Goal: Task Accomplishment & Management: Manage account settings

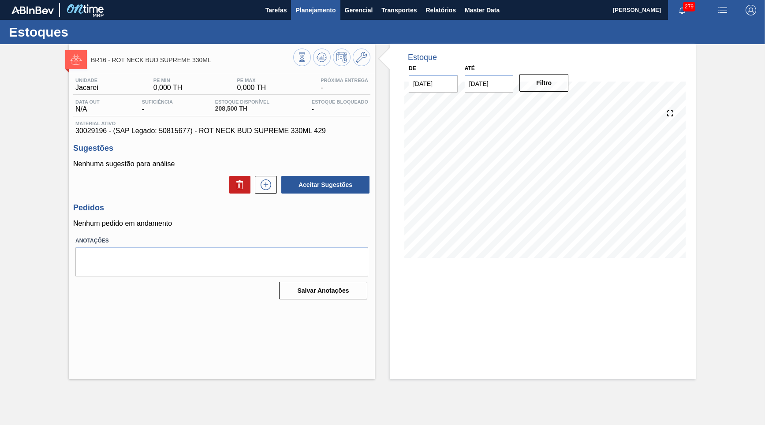
click at [307, 16] on button "Planejamento" at bounding box center [315, 10] width 49 height 20
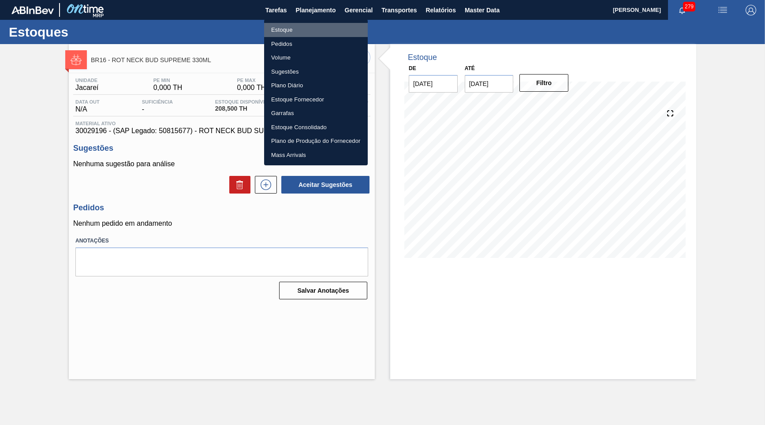
click at [308, 28] on li "Estoque" at bounding box center [316, 30] width 104 height 14
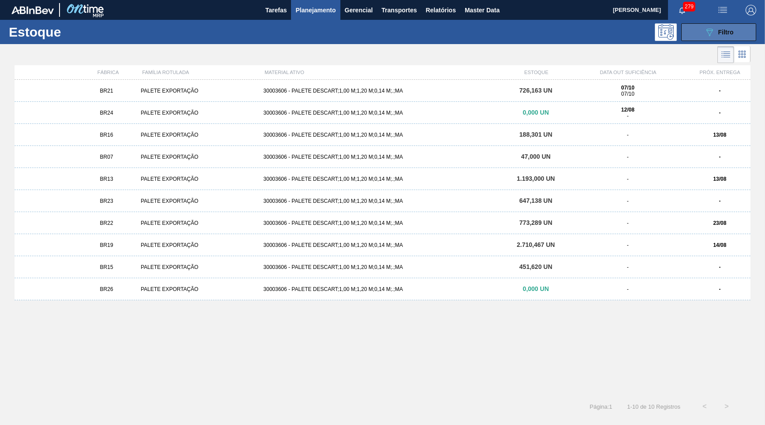
click at [708, 39] on button "089F7B8B-B2A5-4AFE-B5C0-19BA573D28AC Filtro" at bounding box center [718, 32] width 75 height 18
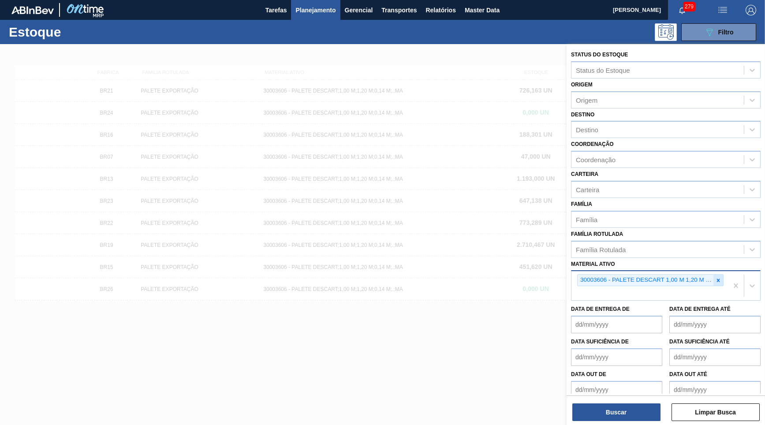
click at [721, 277] on icon at bounding box center [718, 280] width 6 height 6
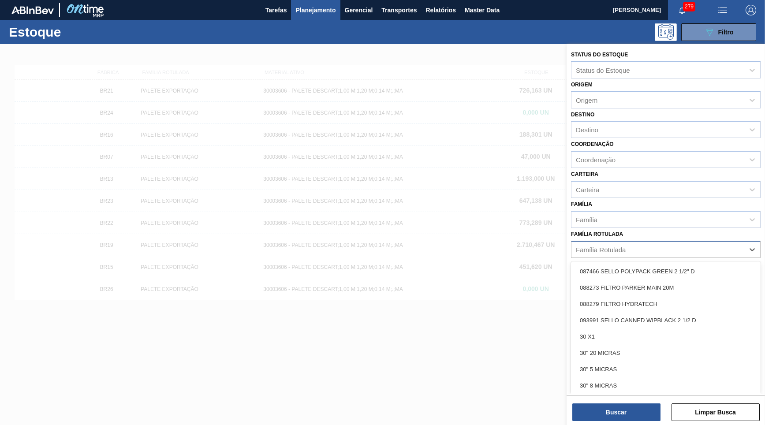
click at [630, 243] on div "Família Rotulada" at bounding box center [658, 249] width 172 height 13
paste Rotulada "FILME ORIGINAL 473ML MP C12"
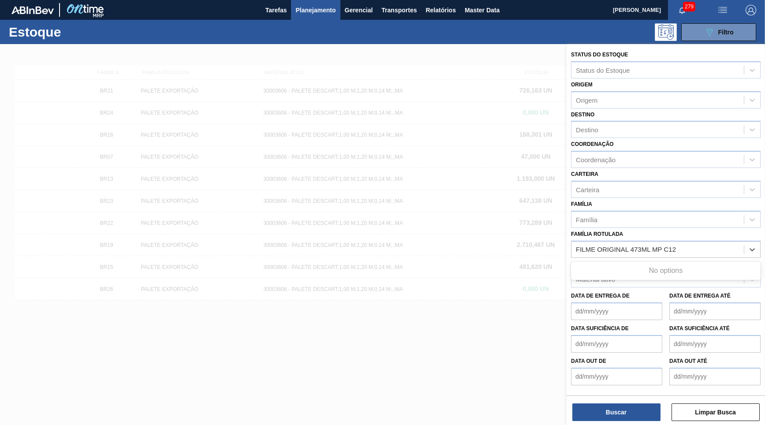
type Rotulada "FILME ORIGINAL 473ML MP C12"
click at [617, 263] on div "FILME ORIGINAL 473ML MP C12" at bounding box center [666, 271] width 190 height 16
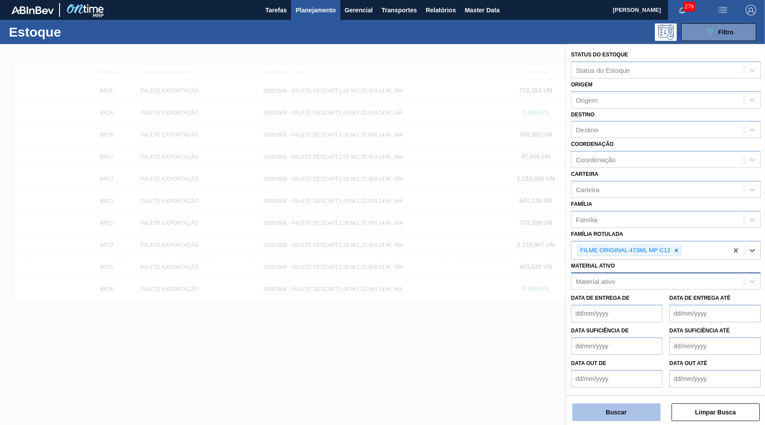
click at [615, 414] on button "Buscar" at bounding box center [617, 413] width 88 height 18
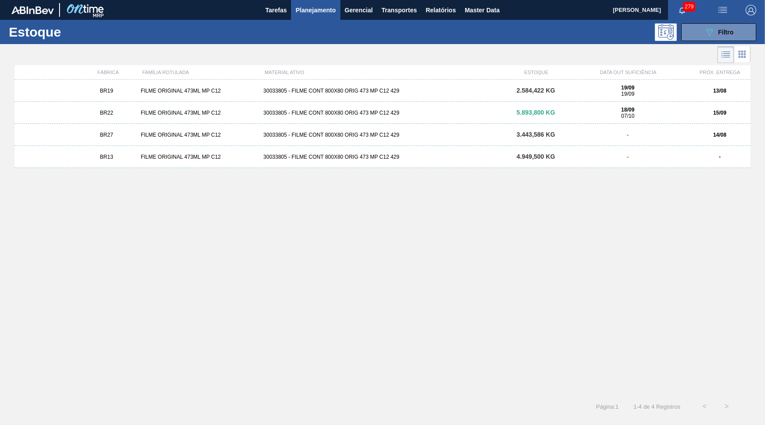
click at [629, 141] on div "BR27 FILME ORIGINAL 473ML MP C12 30033805 - FILME CONT 800X80 ORIG 473 MP C12 4…" at bounding box center [383, 135] width 736 height 22
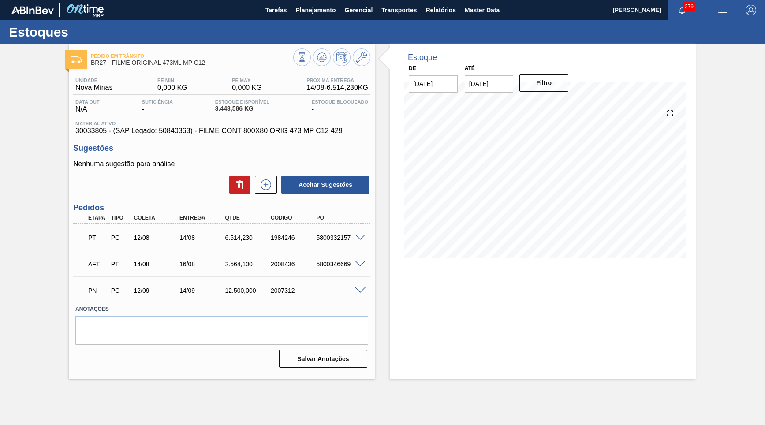
click at [229, 242] on div "PT PC 12/08 14/08 6.514,230 1984246 5800332157" at bounding box center [219, 237] width 274 height 18
click at [363, 235] on span at bounding box center [360, 238] width 11 height 7
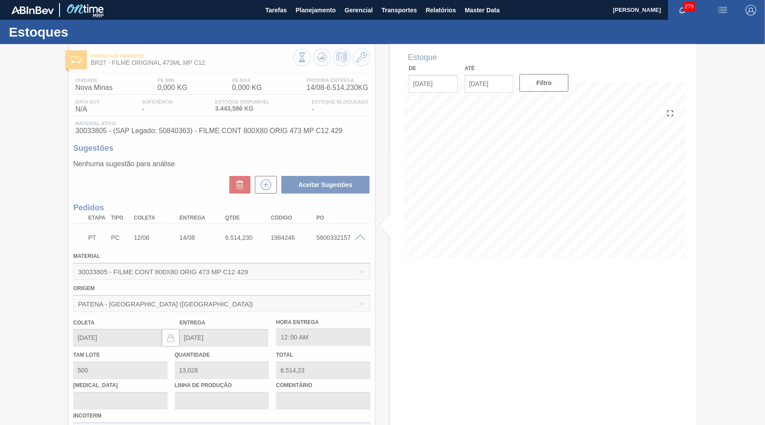
click at [289, 277] on div at bounding box center [382, 234] width 765 height 381
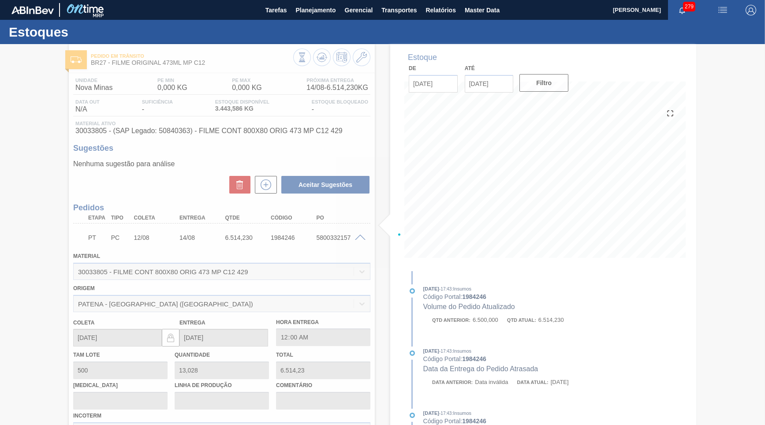
click at [325, 241] on div at bounding box center [382, 234] width 765 height 381
click at [333, 237] on div at bounding box center [382, 234] width 765 height 381
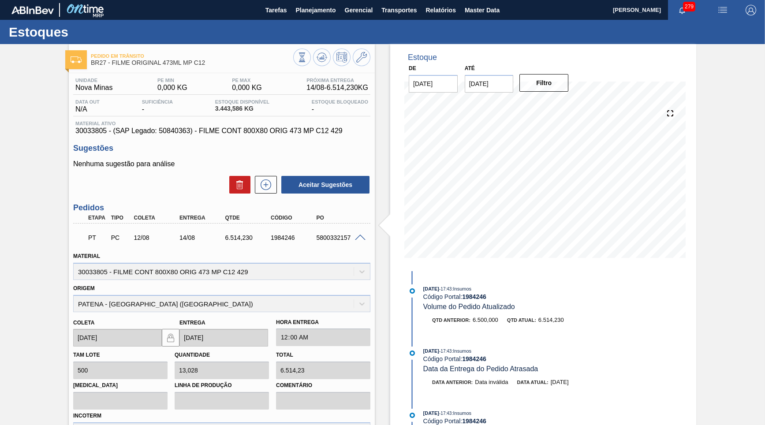
click at [333, 237] on div "5800332157" at bounding box center [339, 237] width 51 height 7
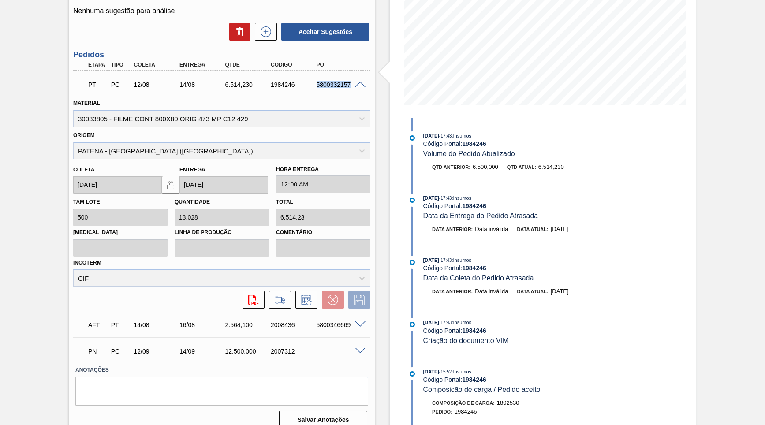
scroll to position [26, 0]
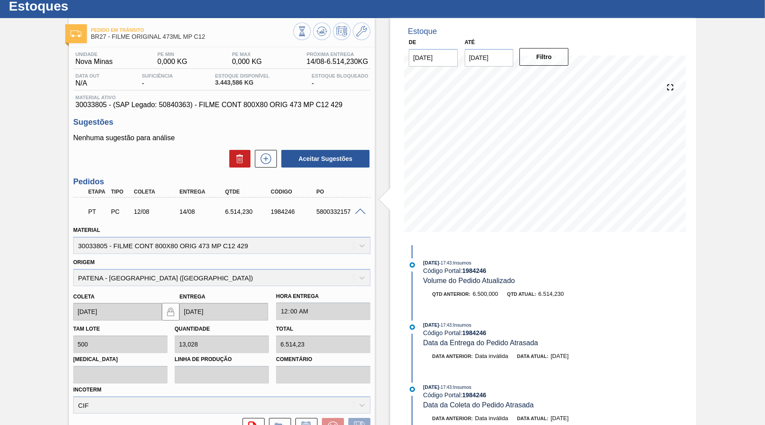
click at [188, 109] on div "Unidade Nova Minas PE MIN 0,000 KG PE MAX 0,000 KG Próxima Entrega 14/08 - 6.51…" at bounding box center [222, 303] width 306 height 512
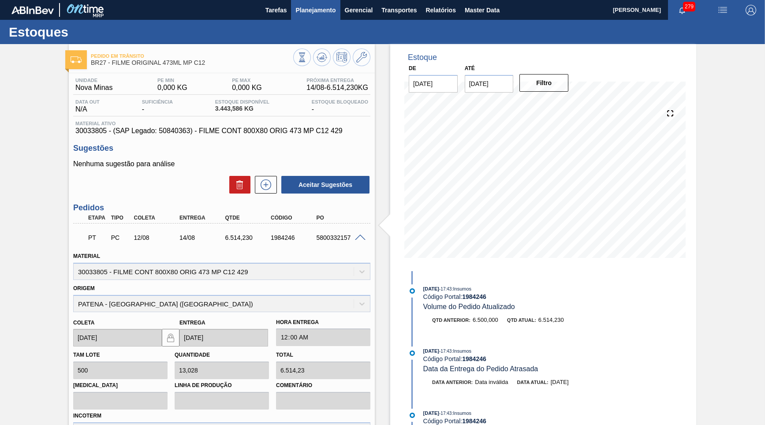
click at [303, 7] on span "Planejamento" at bounding box center [316, 10] width 40 height 11
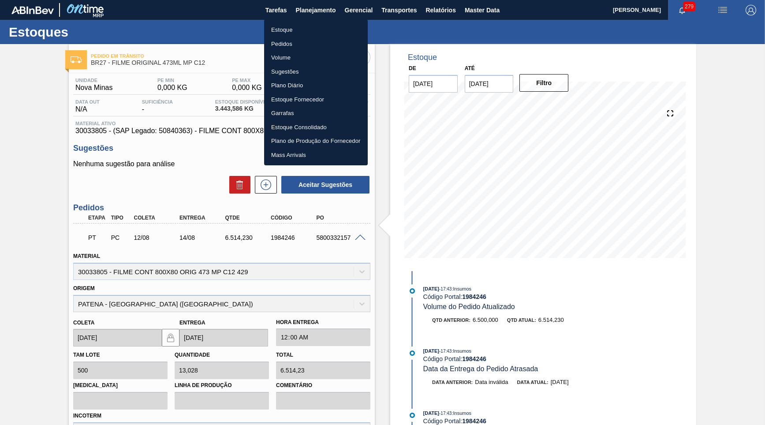
click at [284, 27] on li "Estoque" at bounding box center [316, 30] width 104 height 14
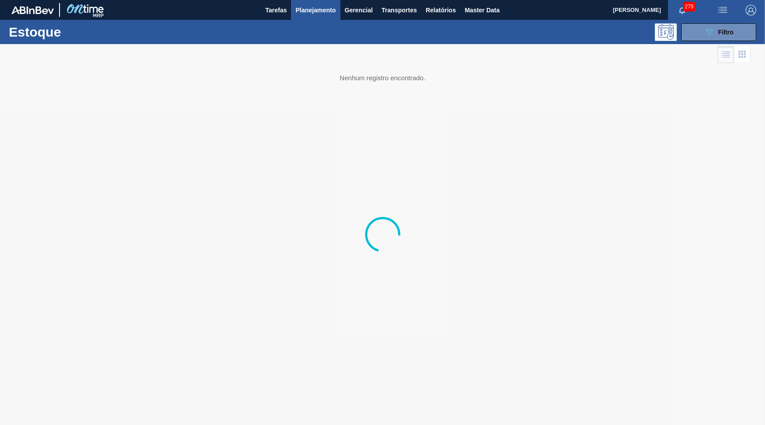
click at [721, 22] on div "Estoque 089F7B8B-B2A5-4AFE-B5C0-19BA573D28AC Filtro" at bounding box center [382, 32] width 765 height 24
click at [721, 30] on span "Filtro" at bounding box center [725, 32] width 15 height 7
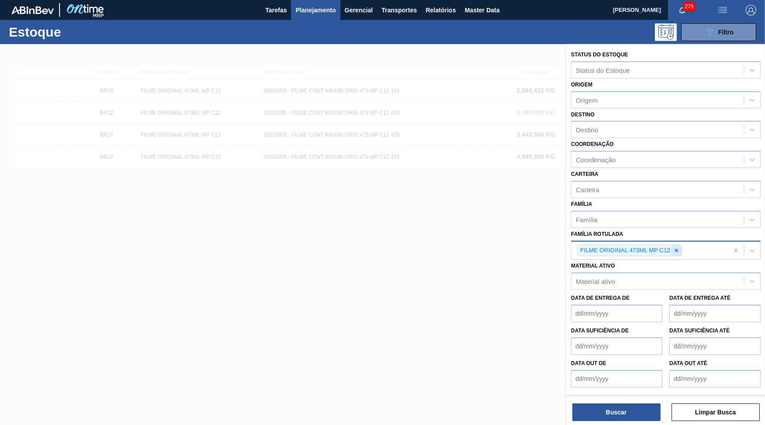
click at [679, 247] on icon at bounding box center [677, 250] width 6 height 6
click at [671, 260] on div "Material ativo Material ativo" at bounding box center [666, 275] width 190 height 30
click at [676, 247] on icon at bounding box center [677, 250] width 6 height 6
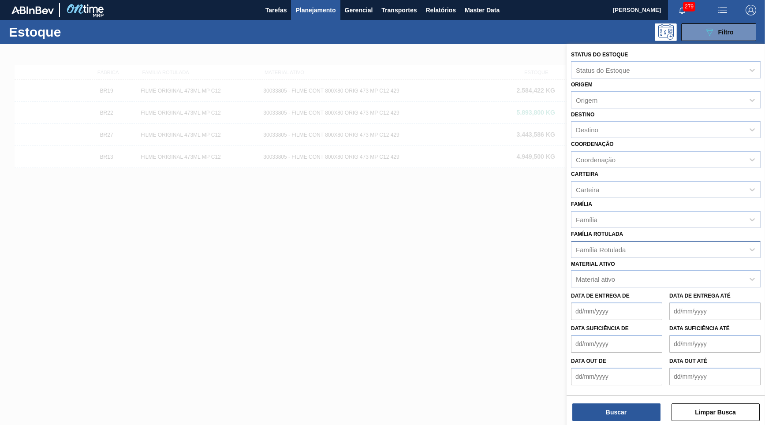
click at [662, 258] on div "Material ativo Material ativo" at bounding box center [666, 273] width 190 height 30
click at [661, 273] on div "Material ativo" at bounding box center [658, 279] width 172 height 13
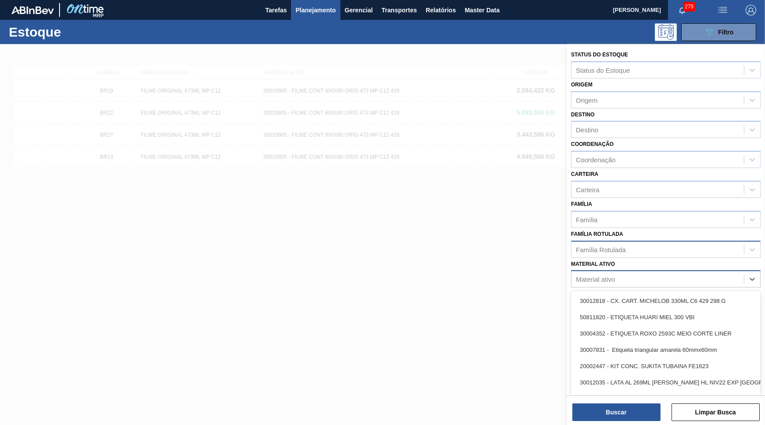
paste ativo "30029927"
type ativo "30029927"
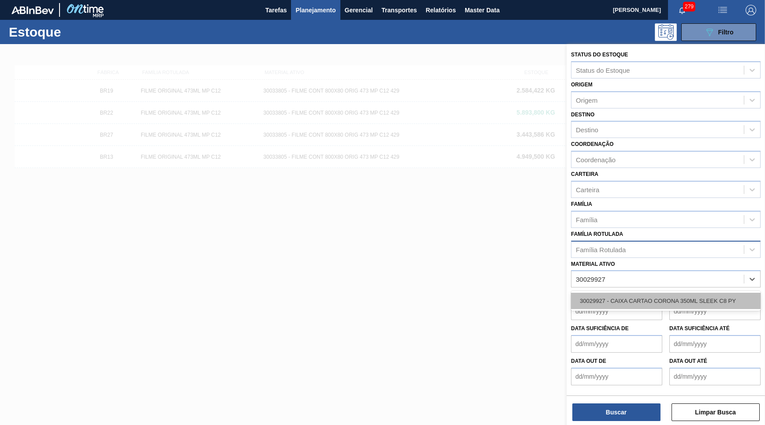
click at [655, 293] on div "30029927 - CAIXA CARTAO CORONA 350ML SLEEK C8 PY" at bounding box center [666, 301] width 190 height 16
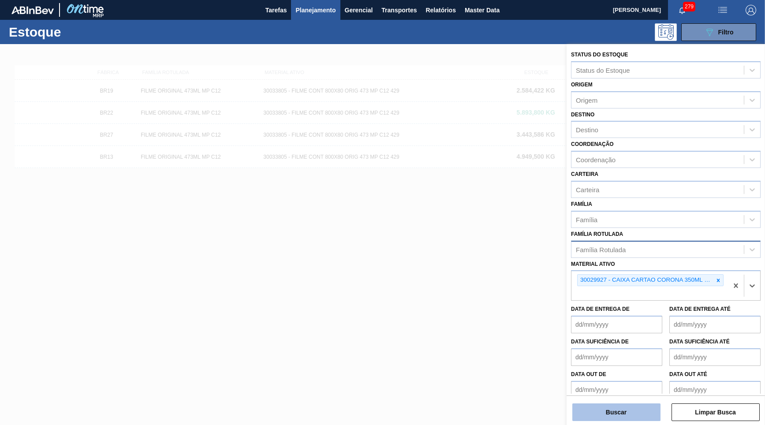
click at [603, 416] on button "Buscar" at bounding box center [617, 413] width 88 height 18
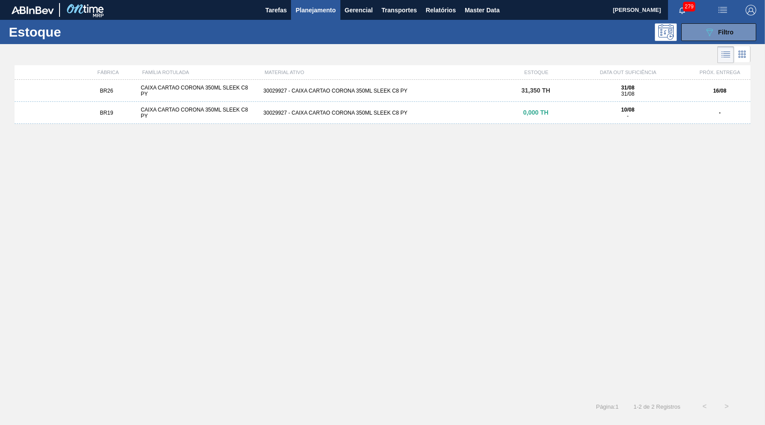
click at [552, 92] on div "31,350 TH" at bounding box center [535, 90] width 61 height 7
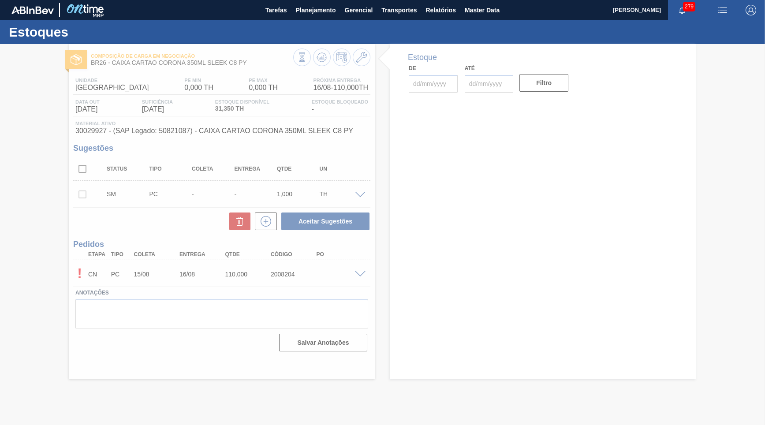
type input "[DATE]"
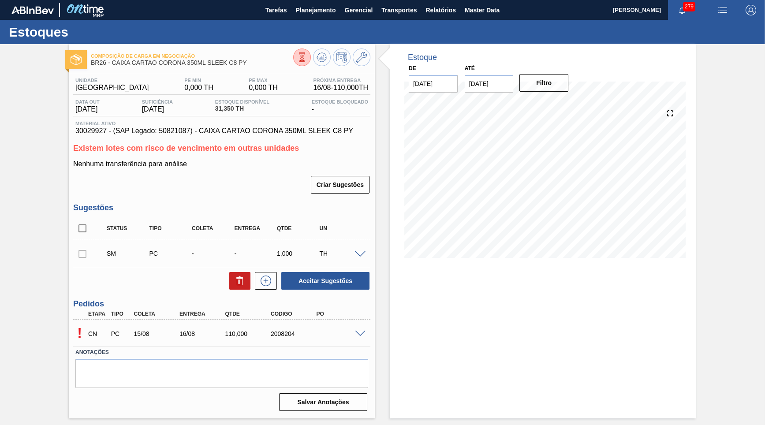
click at [367, 333] on div at bounding box center [362, 333] width 18 height 7
click at [357, 331] on span at bounding box center [360, 334] width 11 height 7
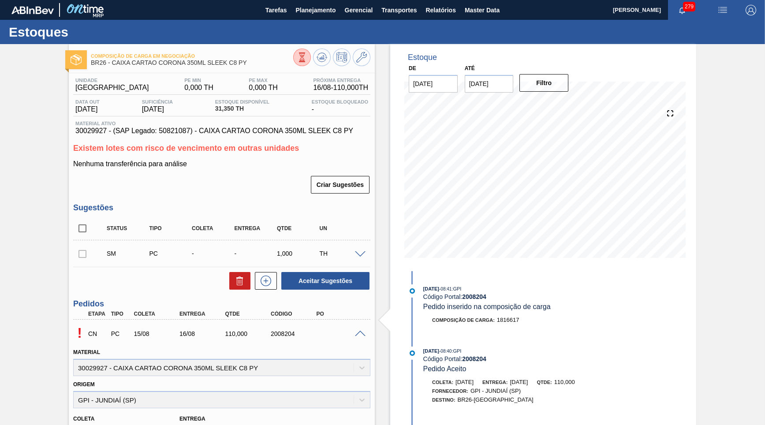
scroll to position [195, 0]
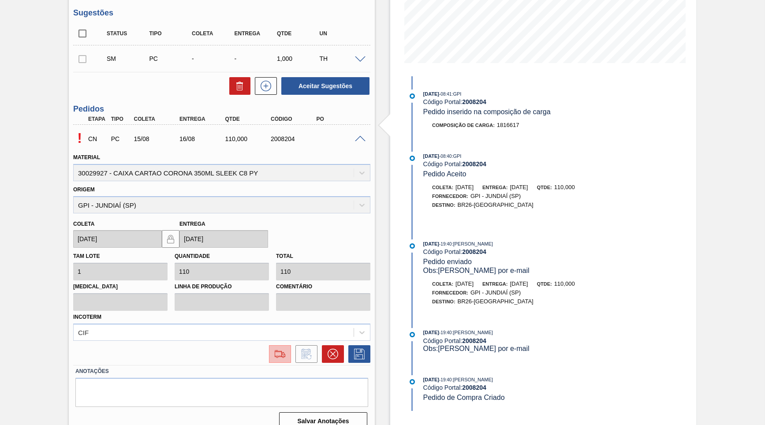
click at [284, 349] on img at bounding box center [280, 354] width 14 height 11
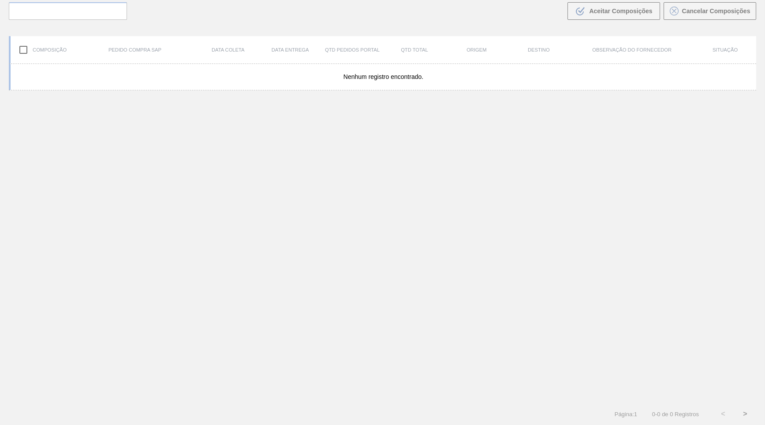
scroll to position [60, 0]
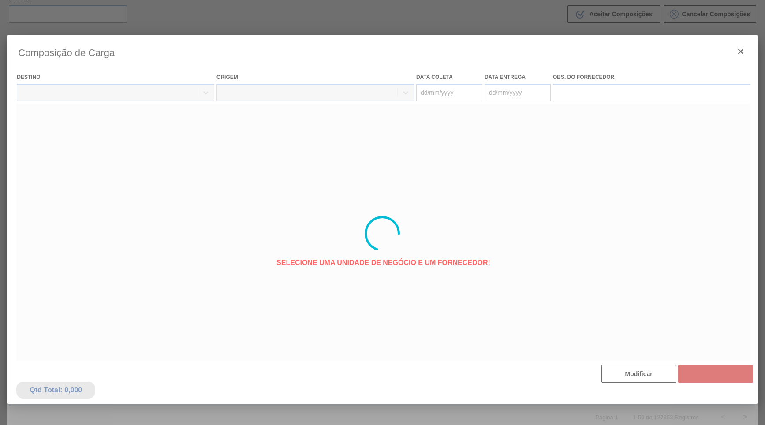
type coleta "[DATE]"
type entrega "[DATE]"
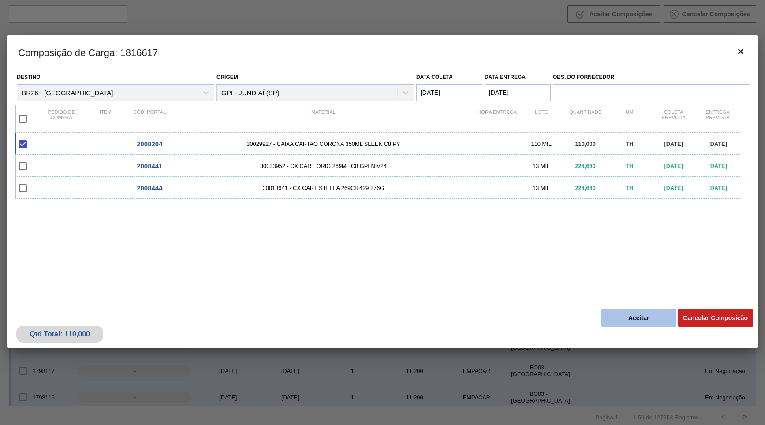
click at [631, 320] on button "Aceitar" at bounding box center [639, 318] width 75 height 18
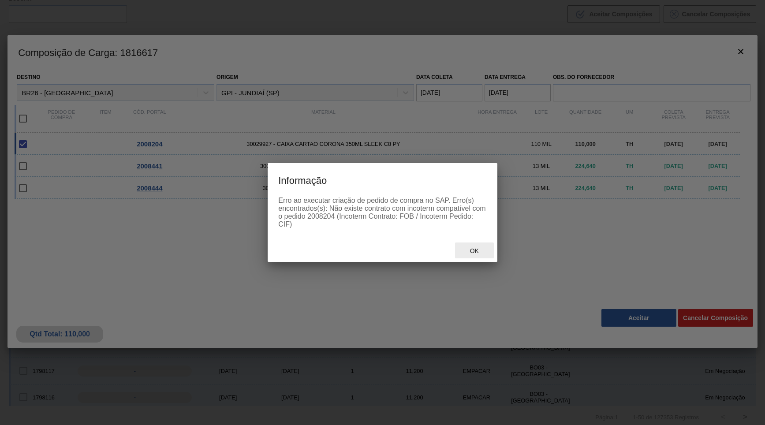
click at [481, 250] on span "Ok" at bounding box center [474, 250] width 23 height 7
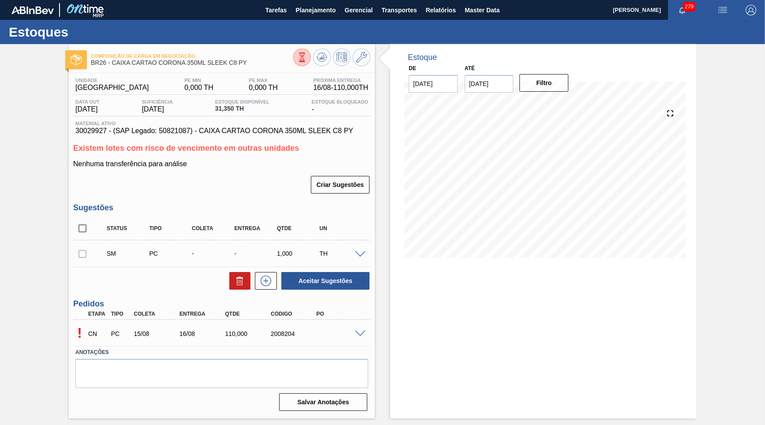
click at [358, 331] on span at bounding box center [360, 334] width 11 height 7
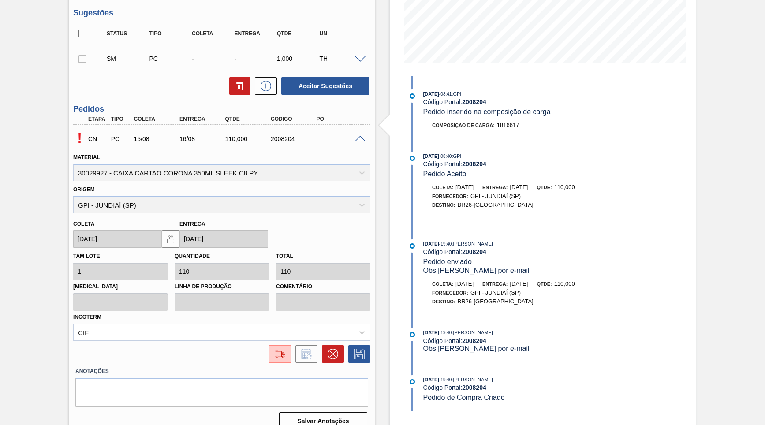
click at [123, 324] on div "CIF" at bounding box center [221, 332] width 297 height 17
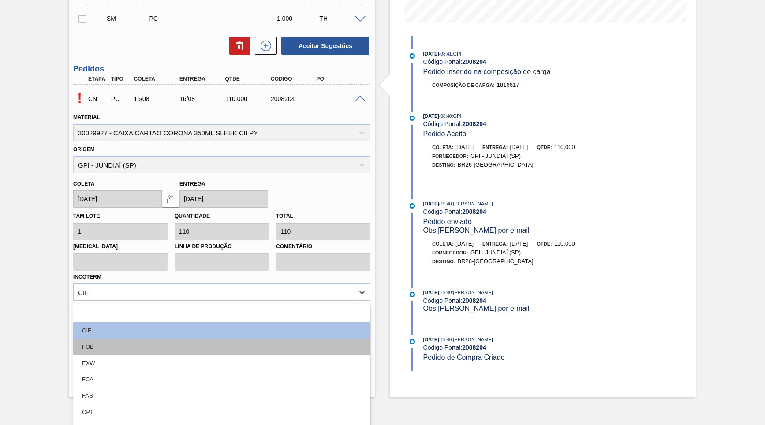
click at [118, 339] on div "FOB" at bounding box center [221, 347] width 297 height 16
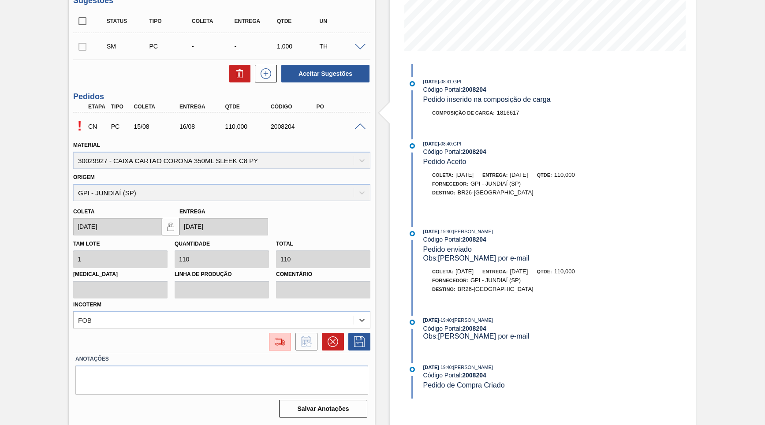
scroll to position [195, 0]
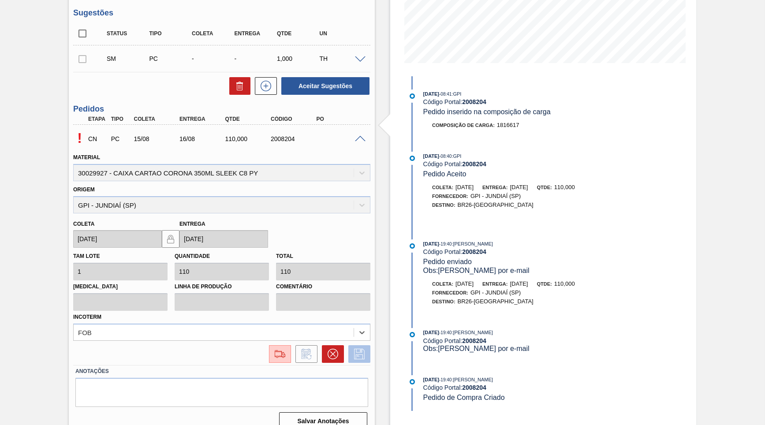
click at [357, 348] on button at bounding box center [359, 354] width 22 height 18
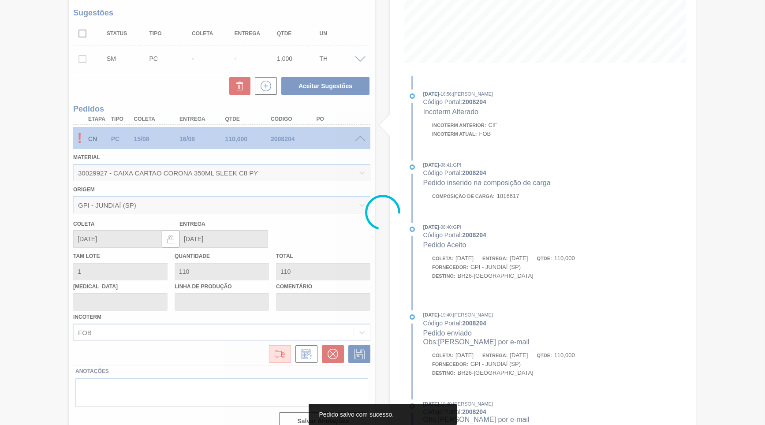
scroll to position [0, 0]
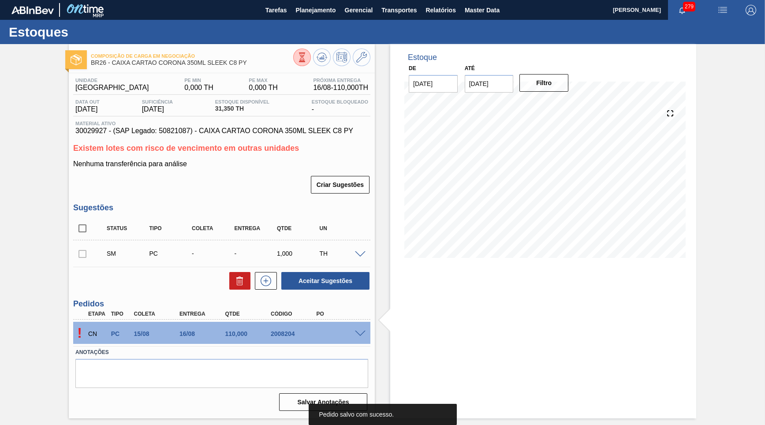
click at [361, 332] on span at bounding box center [360, 334] width 11 height 7
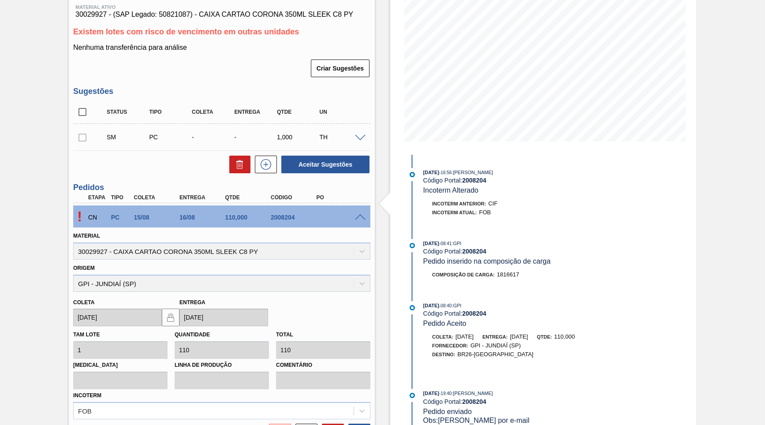
scroll to position [195, 0]
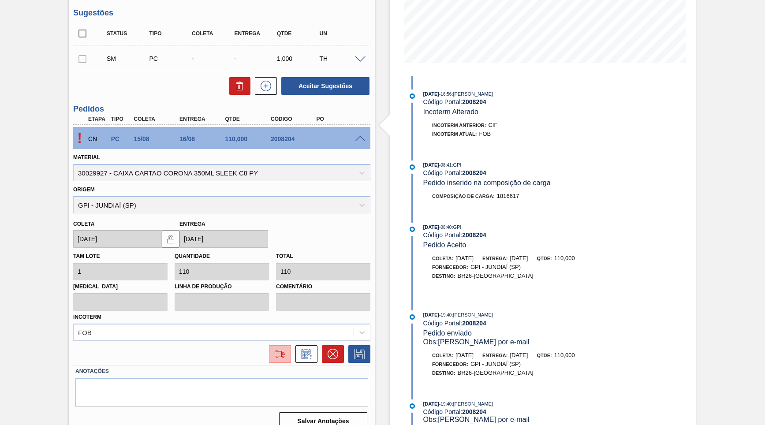
click at [279, 349] on img at bounding box center [280, 354] width 14 height 11
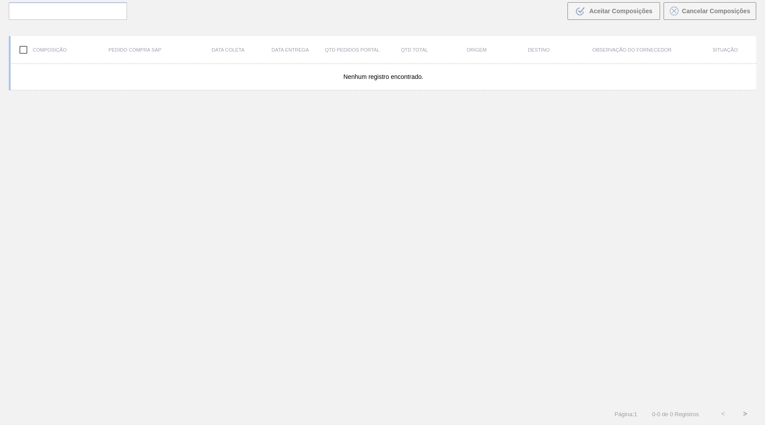
scroll to position [60, 0]
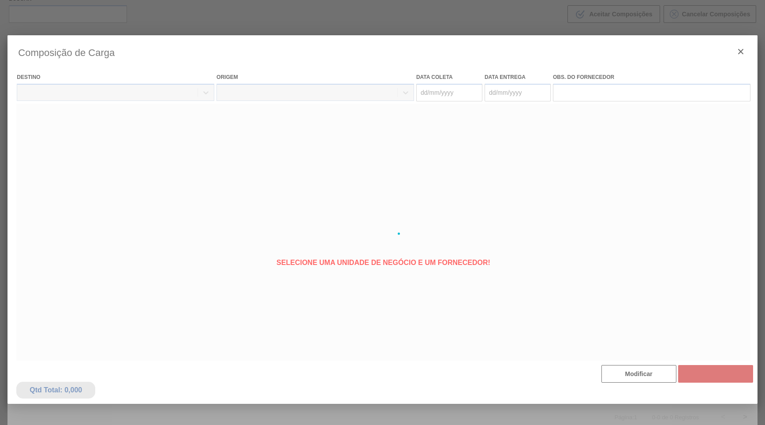
type coleta "[DATE]"
type entrega "[DATE]"
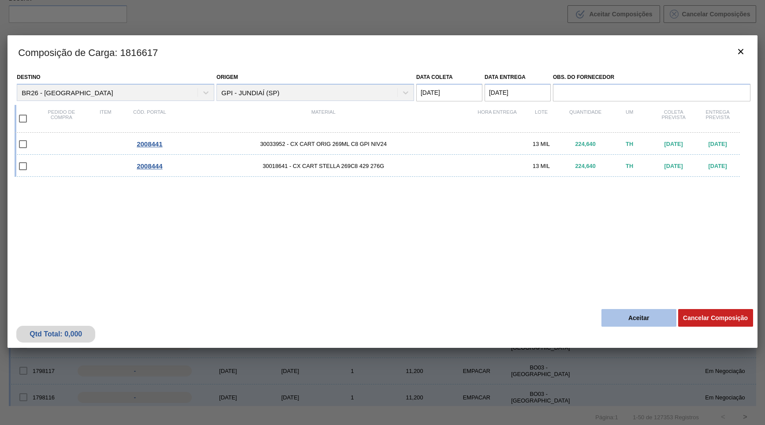
click at [625, 318] on button "Aceitar" at bounding box center [639, 318] width 75 height 18
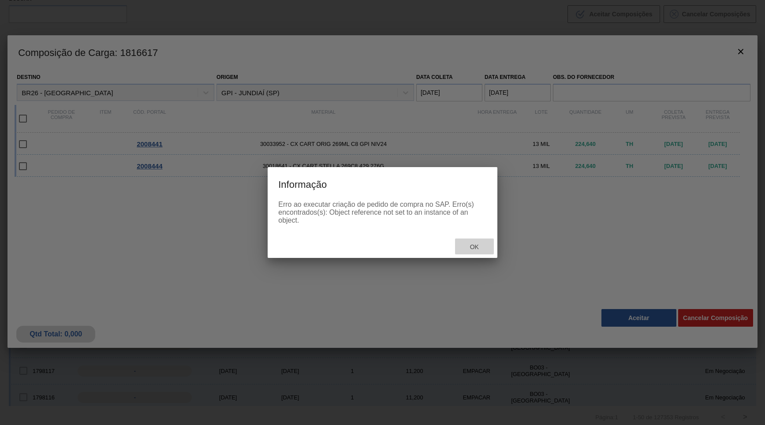
click at [477, 250] on span "Ok" at bounding box center [474, 246] width 23 height 7
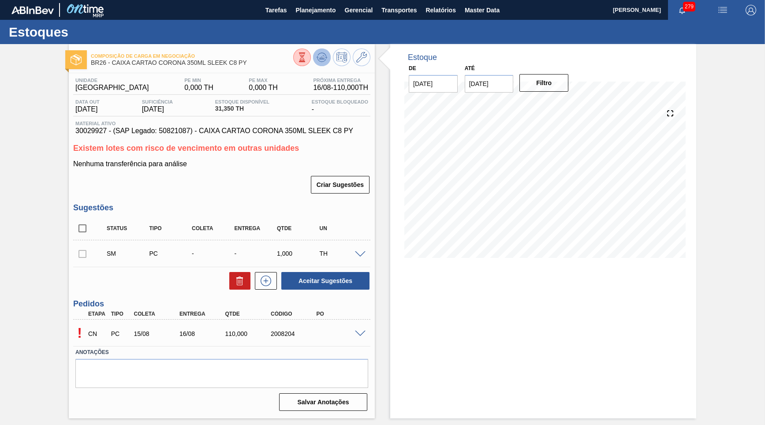
click at [324, 57] on icon at bounding box center [322, 57] width 6 height 4
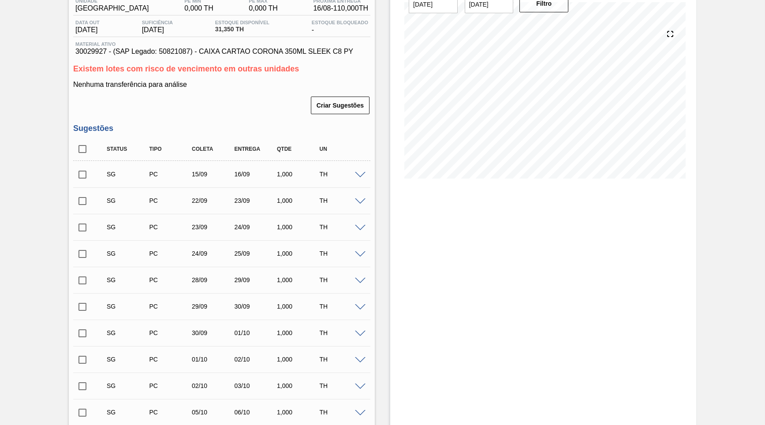
scroll to position [37, 0]
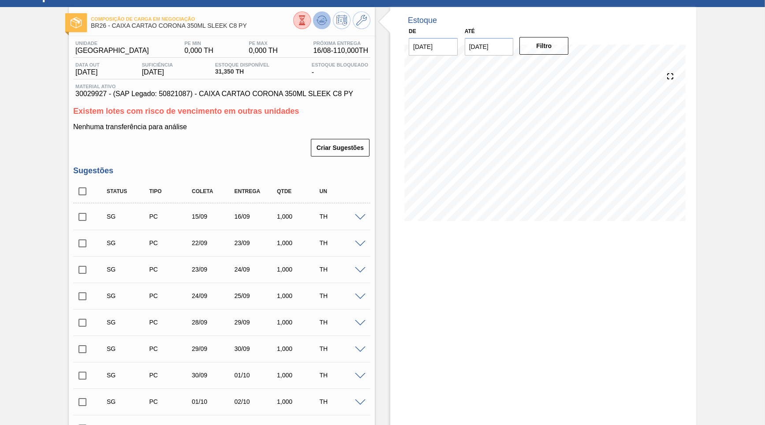
click at [322, 22] on icon at bounding box center [322, 21] width 1 height 2
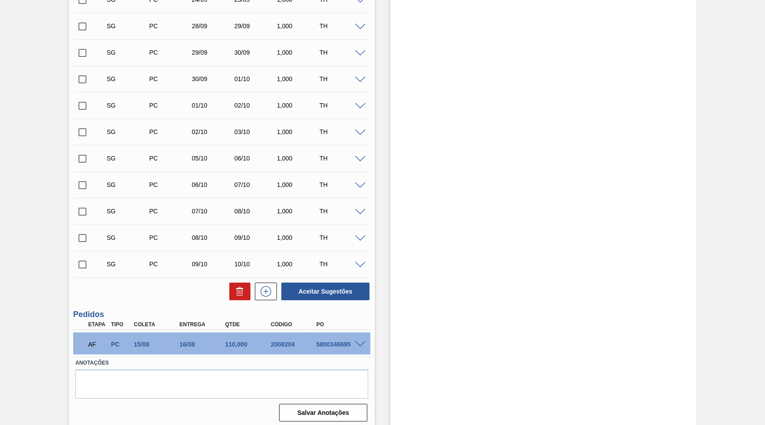
click at [364, 341] on span at bounding box center [360, 344] width 11 height 7
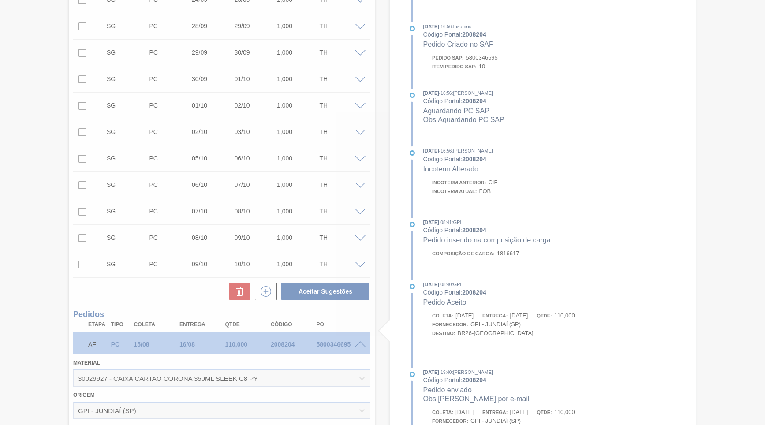
scroll to position [539, 0]
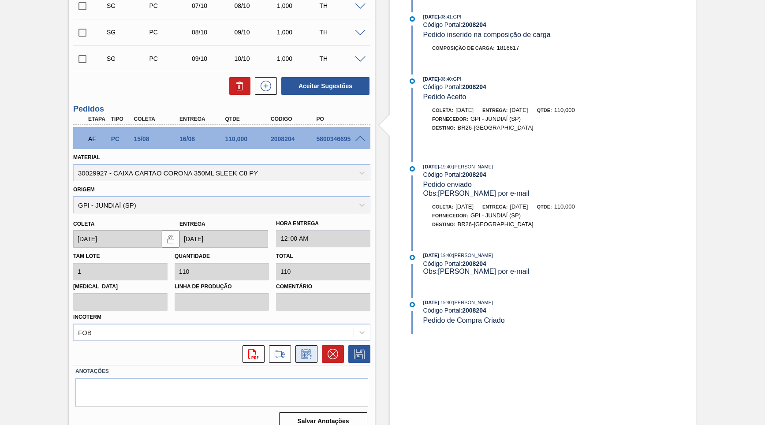
click at [311, 349] on icon at bounding box center [306, 354] width 9 height 10
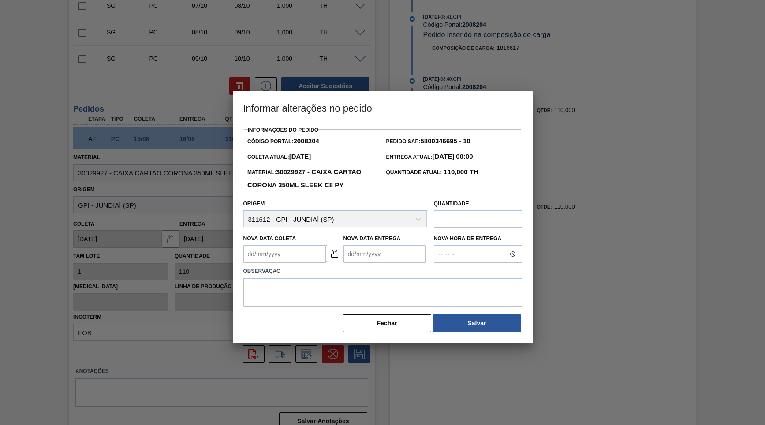
click at [301, 245] on Coleta "Nova Data Coleta" at bounding box center [284, 254] width 82 height 18
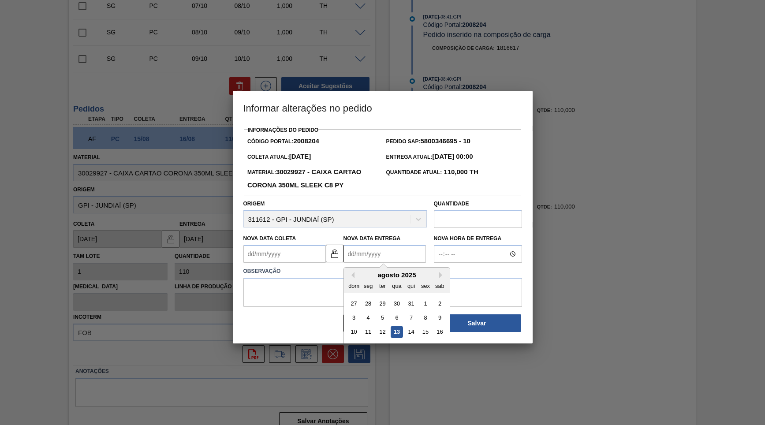
click at [363, 251] on Entrega "Nova Data Entrega" at bounding box center [385, 254] width 82 height 18
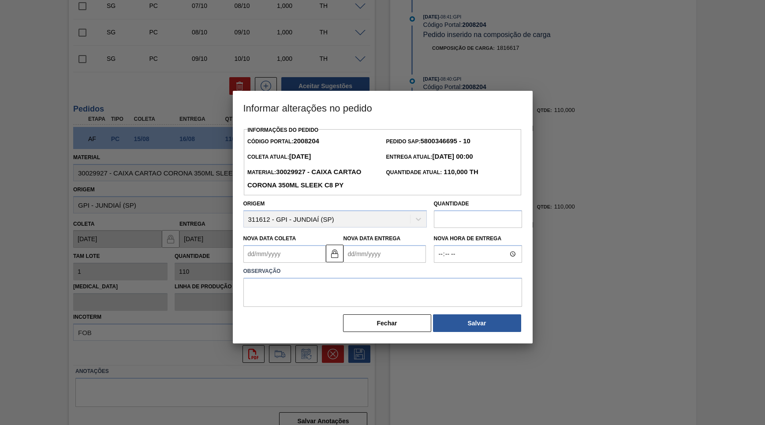
click at [277, 236] on div "Nova Data Coleta" at bounding box center [284, 247] width 82 height 30
click at [281, 245] on Coleta "Nova Data Coleta" at bounding box center [284, 254] width 82 height 18
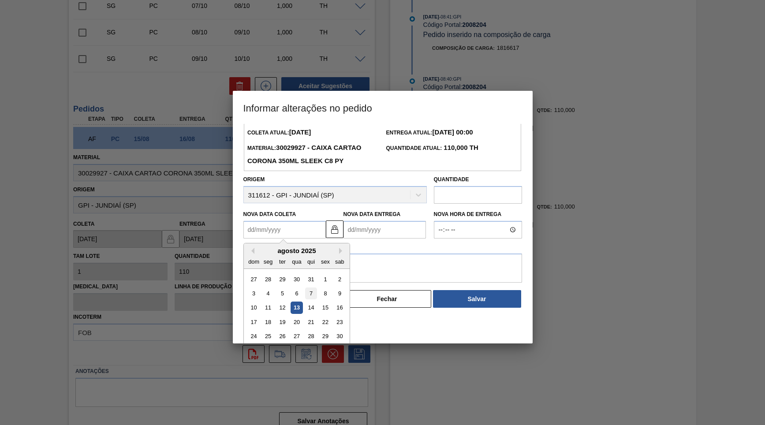
scroll to position [30, 0]
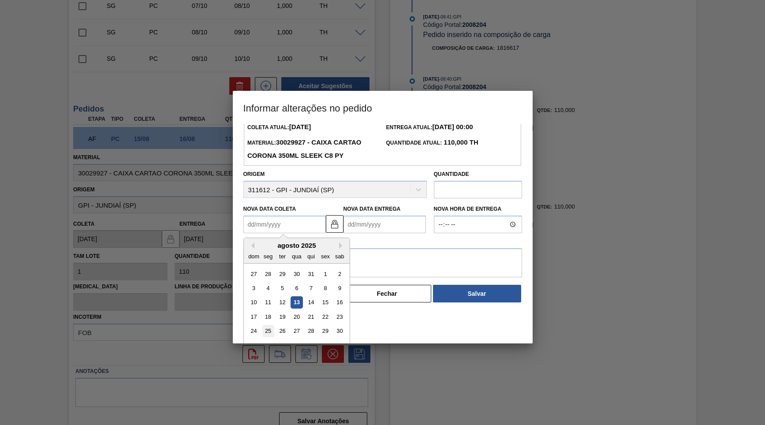
click at [269, 326] on div "25" at bounding box center [268, 332] width 12 height 12
type Coleta "[DATE]"
type Entrega "[DATE]"
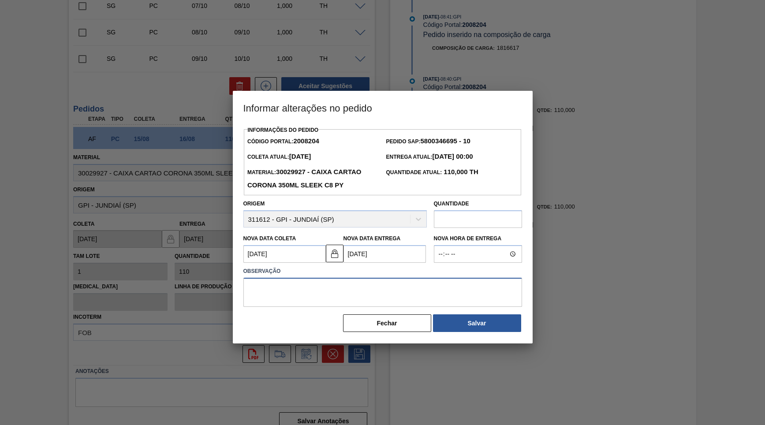
click at [315, 278] on textarea at bounding box center [382, 292] width 279 height 29
click at [310, 266] on label "Observação" at bounding box center [382, 271] width 279 height 13
click at [306, 284] on textarea at bounding box center [382, 292] width 279 height 29
paste textarea "PY tivemos um problema na fabricação e estamos iniciando a produção dele, a pre…"
click at [248, 281] on textarea "PY tivemos um problema na fabricação e estamos iniciando a produção dele, a pre…" at bounding box center [382, 292] width 279 height 29
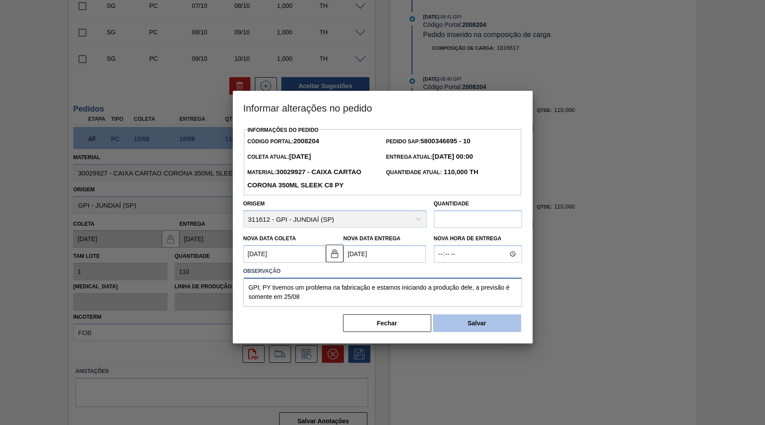
type textarea "GPI; PY tivemos um problema na fabricação e estamos iniciando a produção dele, …"
click at [436, 315] on button "Salvar" at bounding box center [477, 323] width 88 height 18
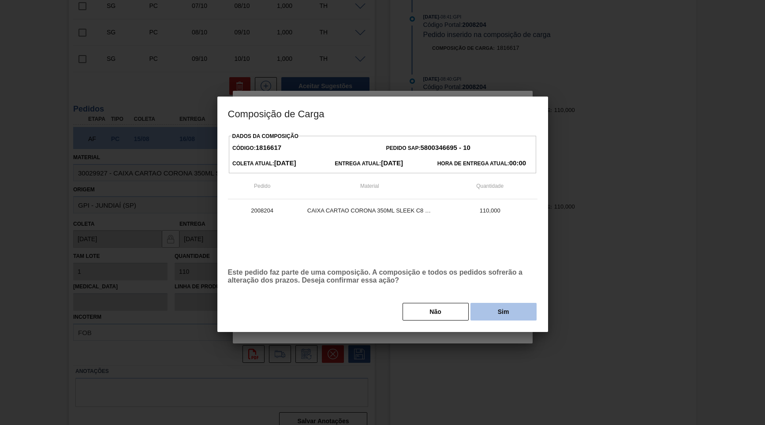
click at [472, 306] on button "Sim" at bounding box center [504, 312] width 66 height 18
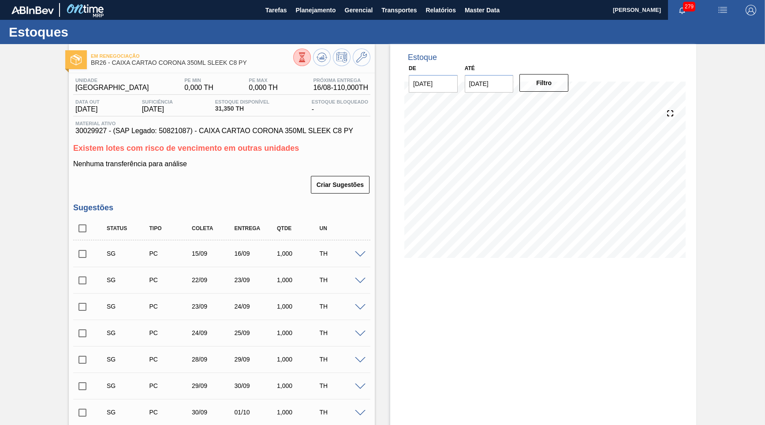
click at [81, 225] on input "checkbox" at bounding box center [82, 228] width 19 height 19
checkbox input "true"
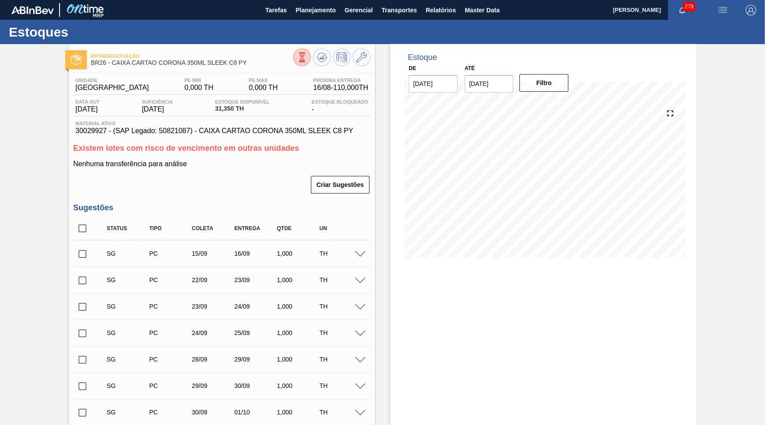
checkbox input "true"
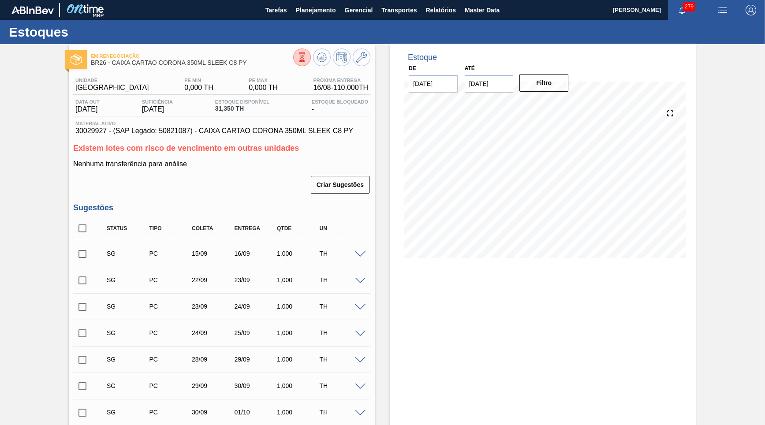
checkbox input "true"
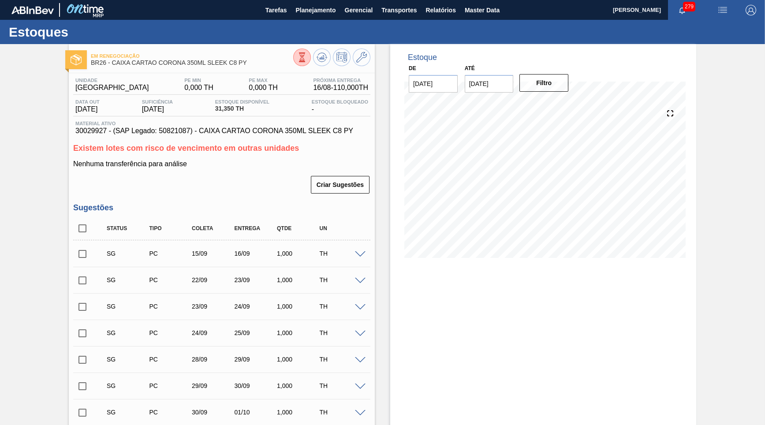
checkbox input "true"
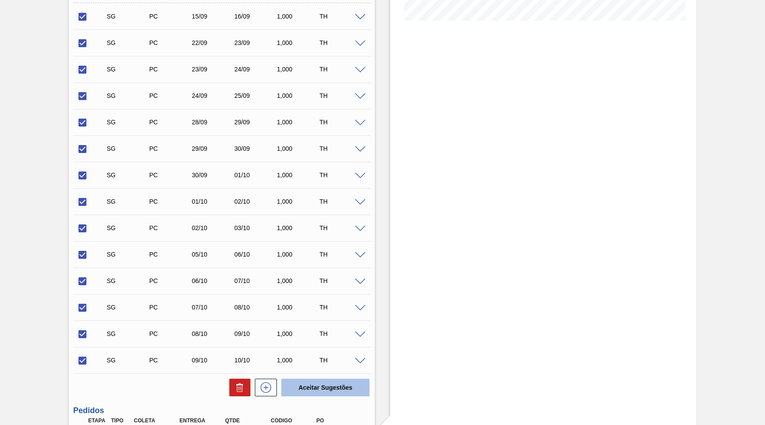
scroll to position [254, 0]
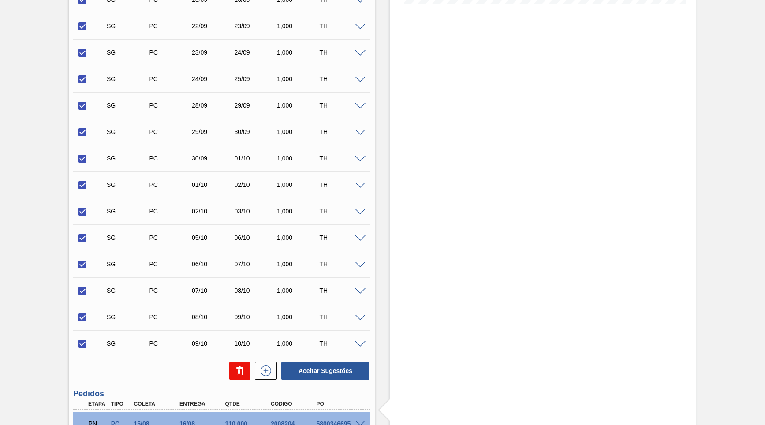
click at [234, 366] on button at bounding box center [239, 371] width 21 height 18
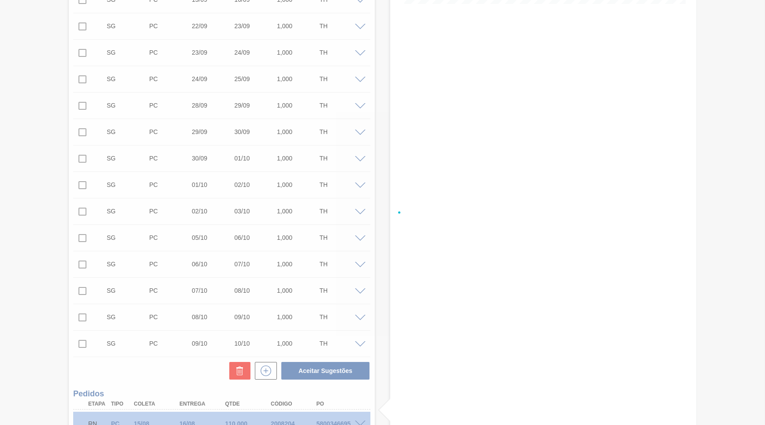
checkbox input "false"
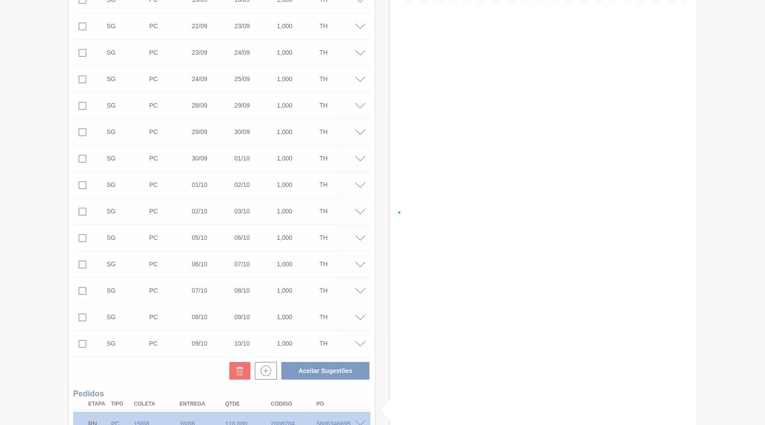
checkbox input "false"
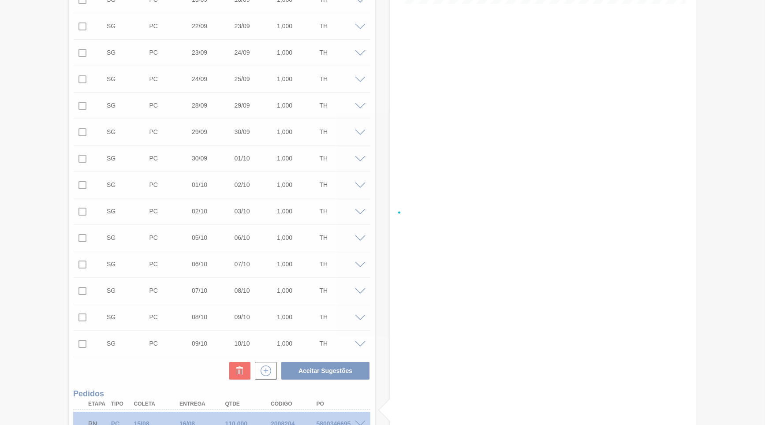
checkbox input "false"
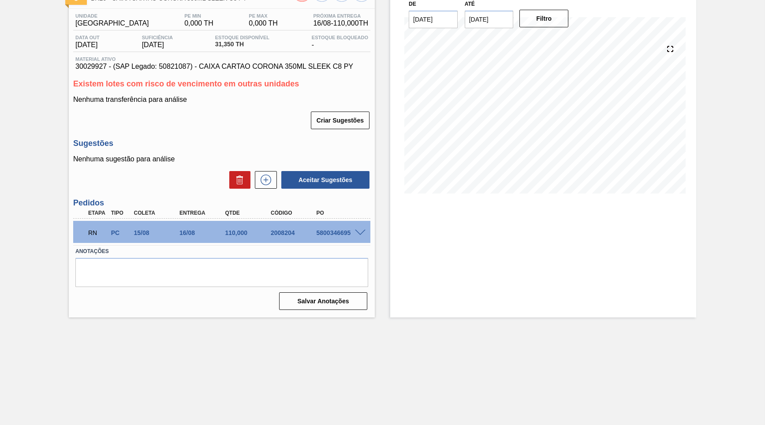
scroll to position [0, 0]
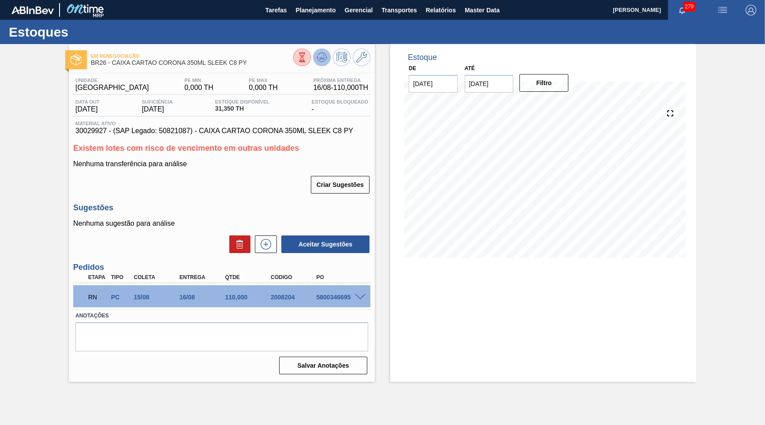
click at [307, 57] on icon at bounding box center [302, 57] width 10 height 10
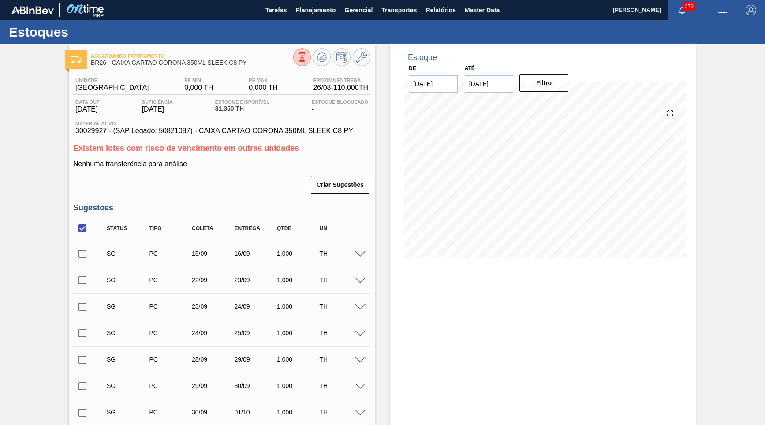
click at [257, 129] on span "30029927 - (SAP Legado: 50821087) - CAIXA CARTAO CORONA 350ML SLEEK C8 PY" at bounding box center [221, 131] width 293 height 8
click at [305, 15] on span "Planejamento" at bounding box center [316, 10] width 40 height 11
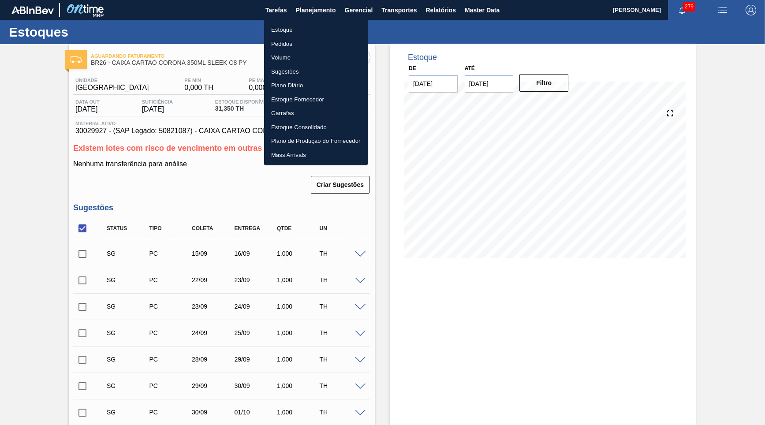
click at [284, 42] on li "Pedidos" at bounding box center [316, 44] width 104 height 14
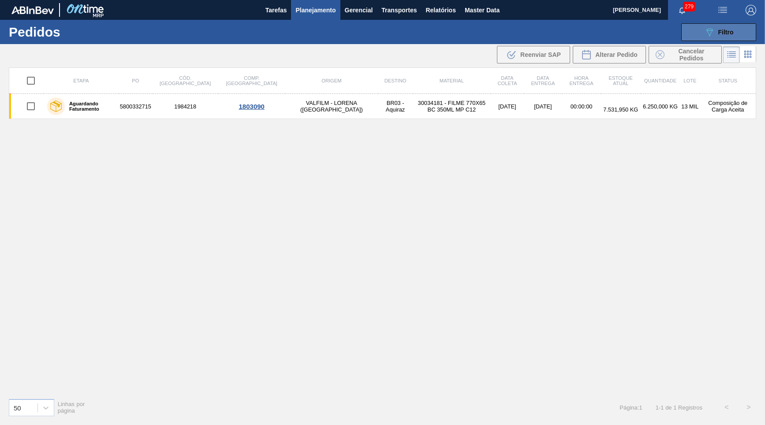
click at [738, 24] on button "089F7B8B-B2A5-4AFE-B5C0-19BA573D28AC Filtro" at bounding box center [718, 32] width 75 height 18
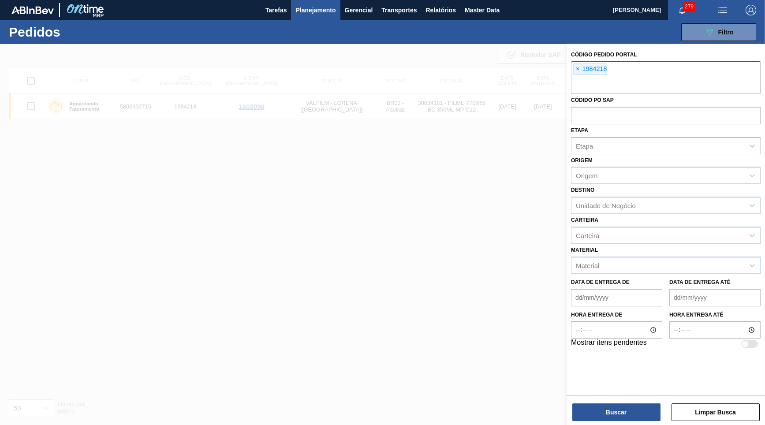
click at [584, 67] on div "× 1984218" at bounding box center [590, 69] width 34 height 11
click at [580, 65] on span "×" at bounding box center [578, 69] width 8 height 11
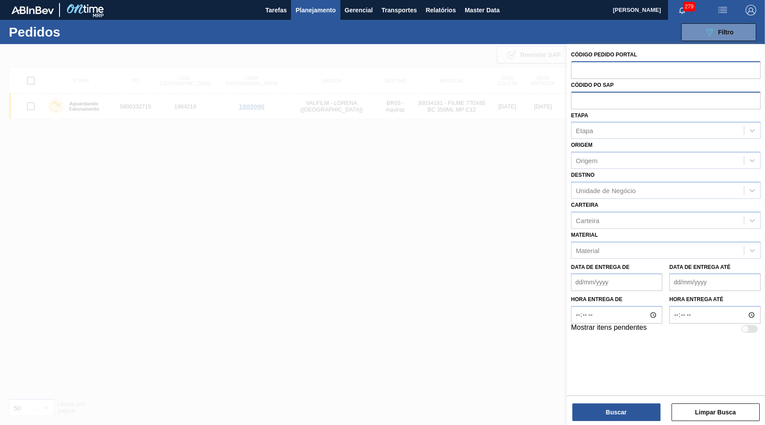
click at [617, 102] on input "text" at bounding box center [666, 100] width 190 height 17
paste input "5800341269"
type input "5800341269"
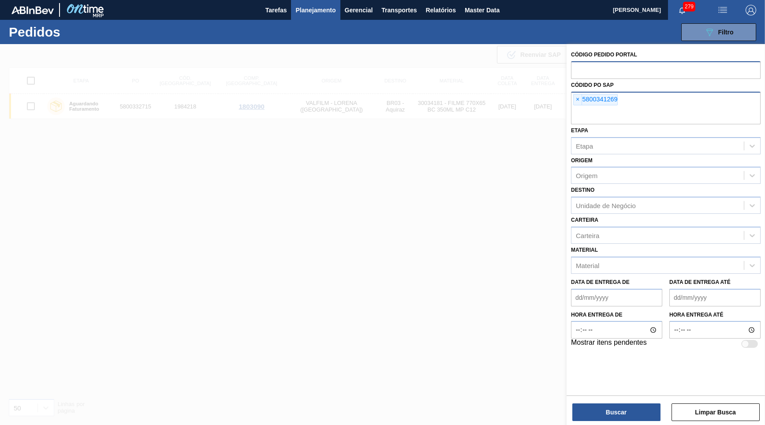
click at [673, 97] on div "× 5800341269" at bounding box center [666, 108] width 190 height 33
paste input "5800341268"
type input "5800341268"
click at [677, 109] on input "text" at bounding box center [666, 116] width 190 height 17
paste input "5800341270"
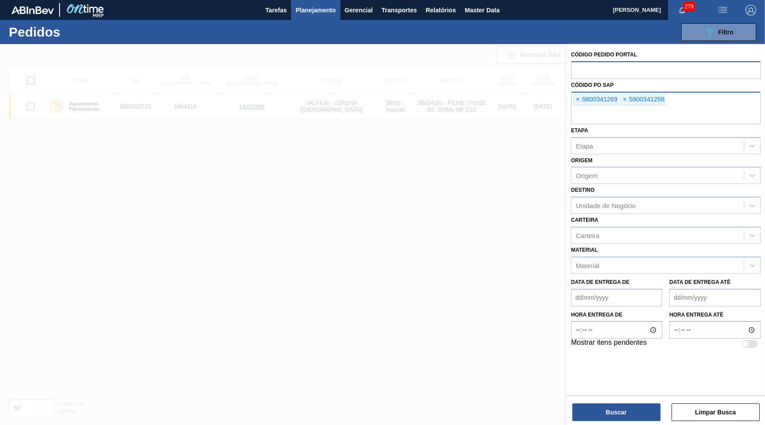
type input "5800341270"
click at [633, 407] on button "Buscar" at bounding box center [617, 413] width 88 height 18
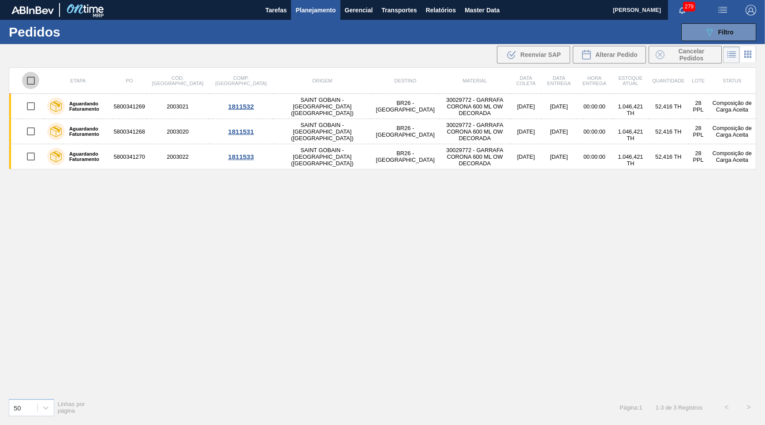
click at [26, 80] on input "checkbox" at bounding box center [31, 80] width 19 height 19
checkbox input "true"
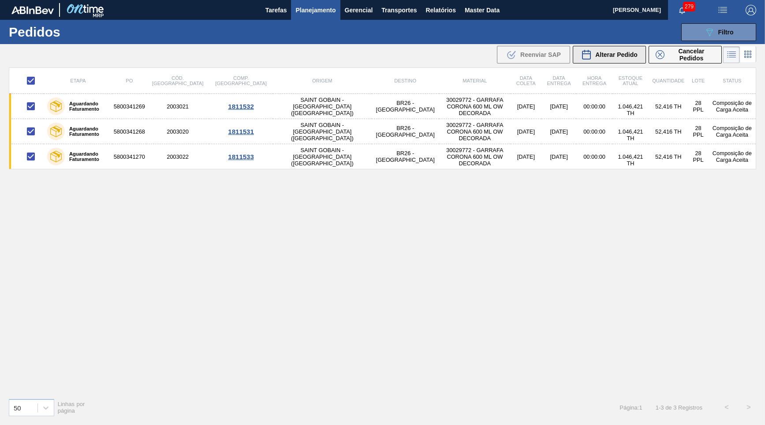
click at [613, 57] on span "Alterar Pedido" at bounding box center [616, 54] width 42 height 7
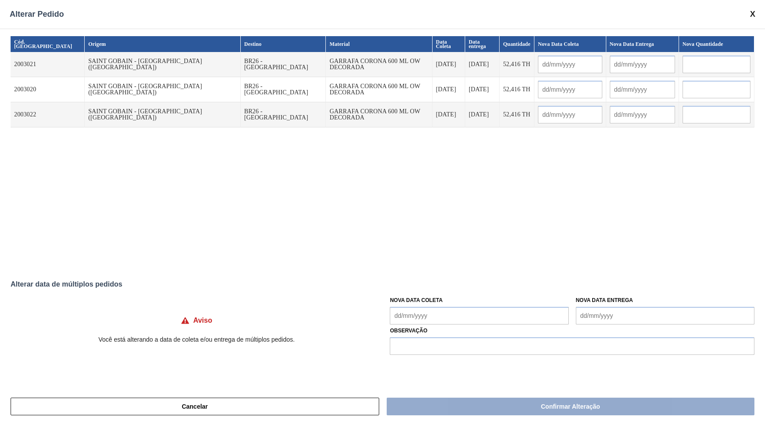
click at [538, 56] on input "text" at bounding box center [570, 65] width 64 height 18
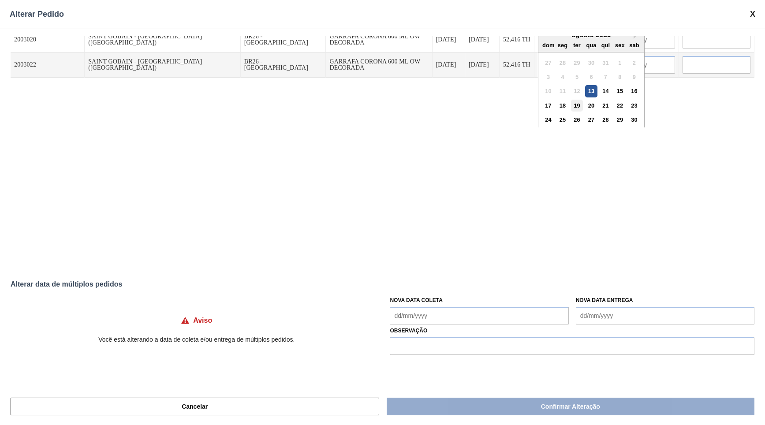
scroll to position [55, 0]
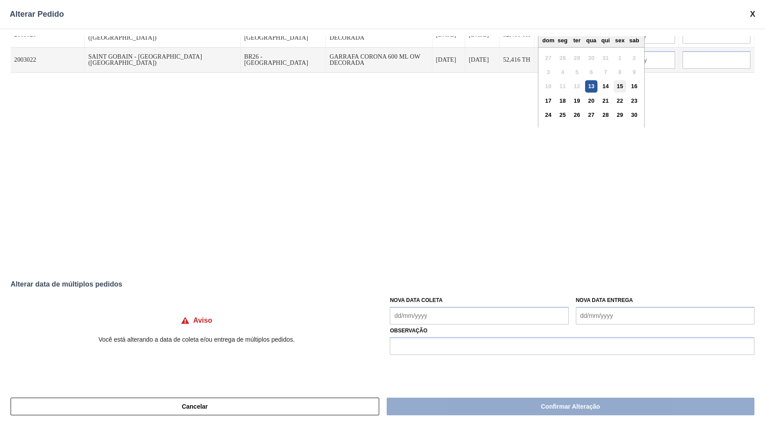
click at [614, 80] on div "15" at bounding box center [620, 86] width 12 height 12
type input "[DATE]"
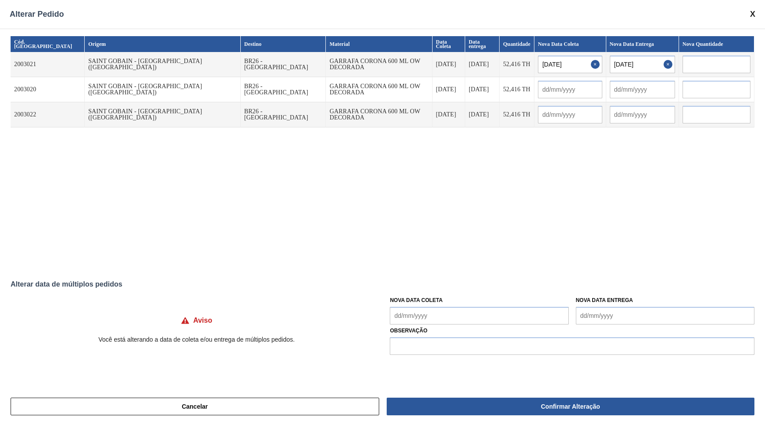
click at [466, 328] on label "Observação" at bounding box center [572, 331] width 365 height 13
click at [471, 334] on label "Observação" at bounding box center [572, 331] width 365 height 13
click at [517, 346] on input "text" at bounding box center [572, 346] width 365 height 18
type input "A"
type input "Reprogramação de pedidos"
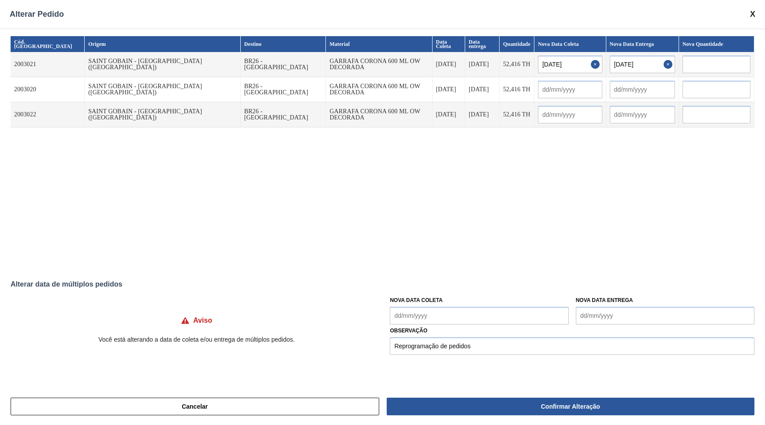
click at [476, 419] on div "Cancelar Confirmar Alteração" at bounding box center [382, 406] width 765 height 37
click at [487, 423] on div "Cancelar Confirmar Alteração" at bounding box center [382, 406] width 765 height 37
click at [505, 390] on div "Cancelar Confirmar Alteração" at bounding box center [382, 406] width 765 height 37
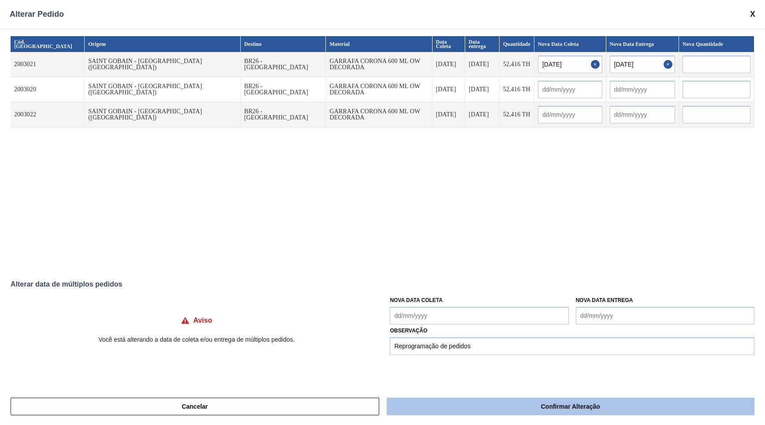
click at [513, 407] on button "Confirmar Alteração" at bounding box center [571, 407] width 368 height 18
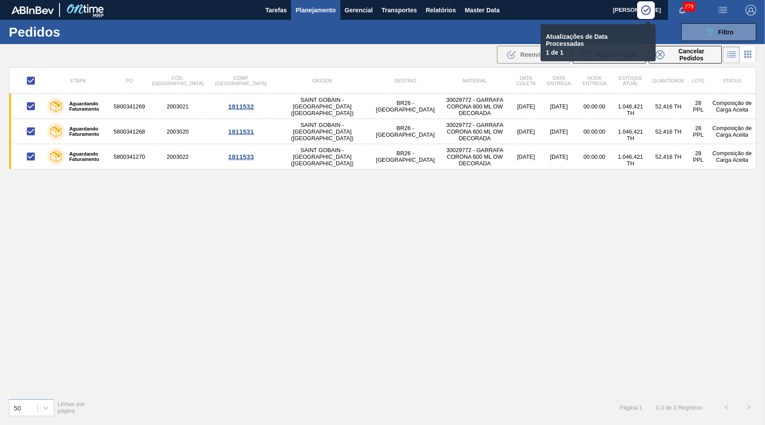
click at [705, 45] on div ".b{fill:var(--color-action-default)} Reenviar SAP Alterar Pedido Cancelar Pedid…" at bounding box center [610, 55] width 228 height 20
click at [713, 34] on icon "089F7B8B-B2A5-4AFE-B5C0-19BA573D28AC" at bounding box center [709, 32] width 11 height 11
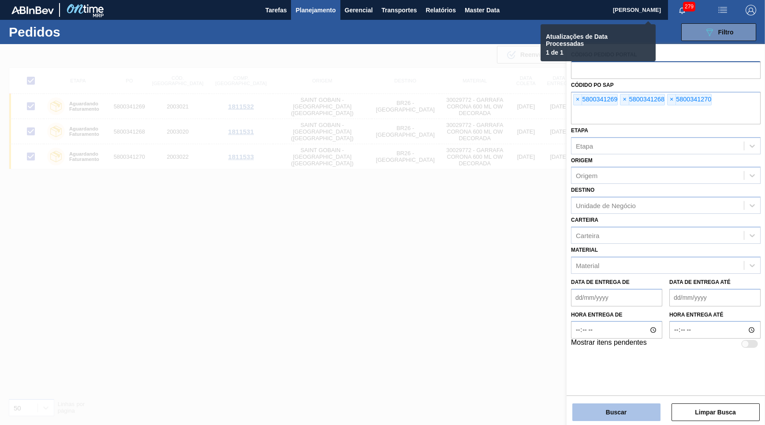
checkbox input "false"
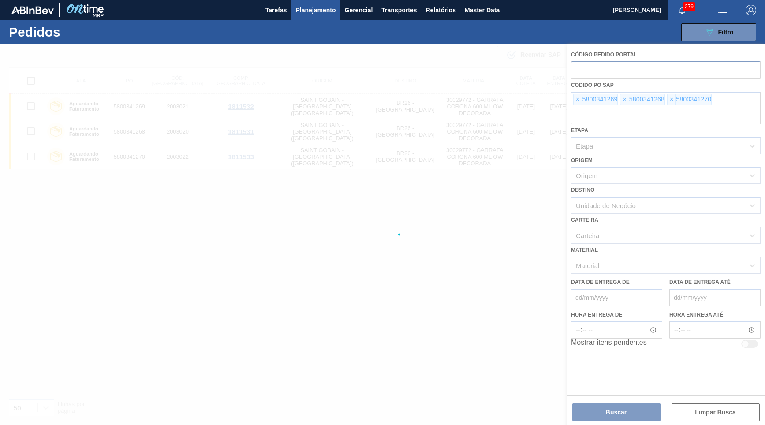
click at [609, 411] on div at bounding box center [382, 234] width 765 height 381
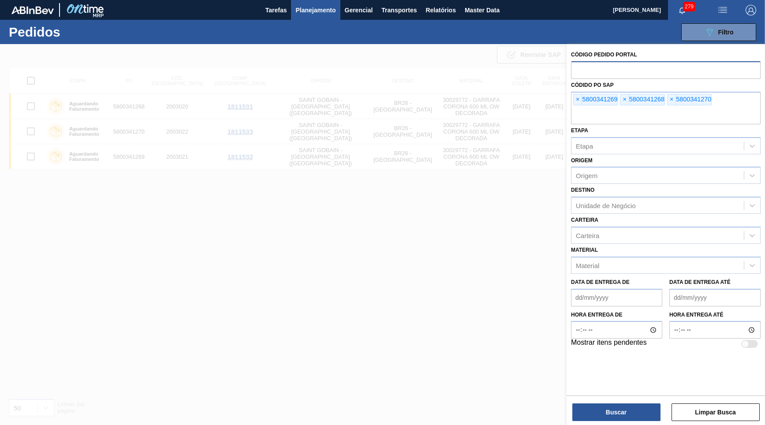
drag, startPoint x: 244, startPoint y: 233, endPoint x: 260, endPoint y: 237, distance: 15.8
click at [244, 233] on div at bounding box center [382, 256] width 765 height 425
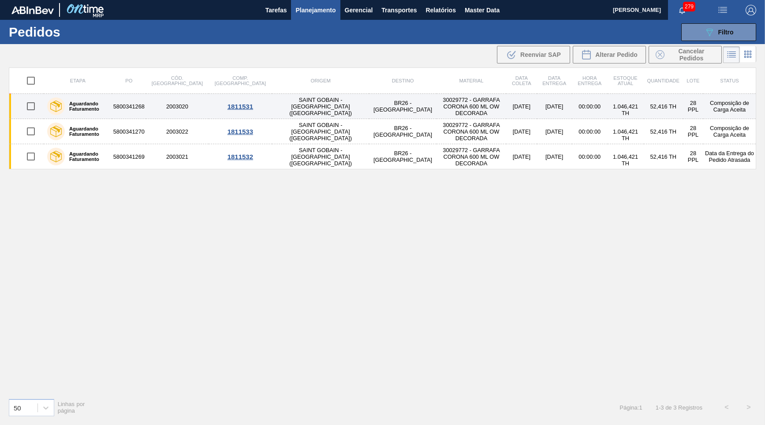
click at [458, 112] on td "30029772 - GARRAFA CORONA 600 ML OW DECORADA" at bounding box center [472, 106] width 70 height 25
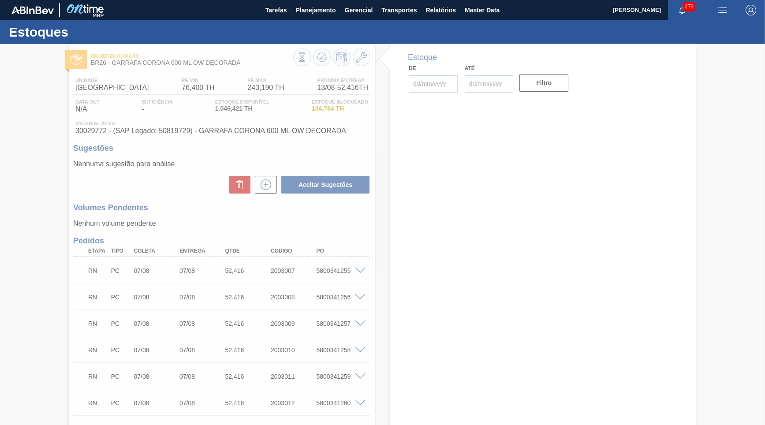
type input "[DATE]"
click at [198, 351] on div at bounding box center [382, 234] width 765 height 381
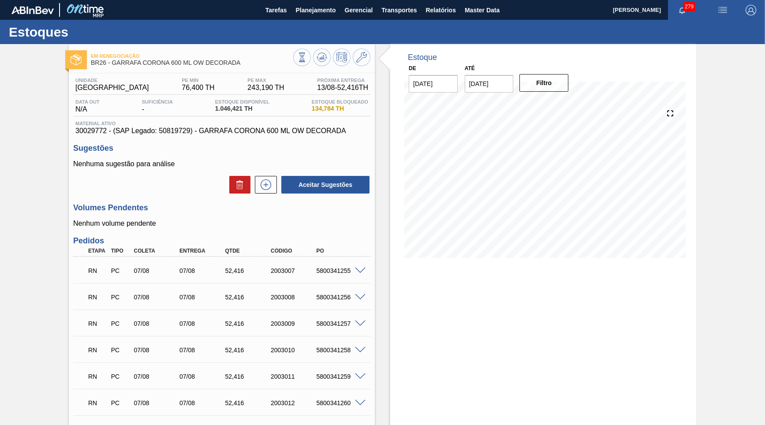
scroll to position [403, 0]
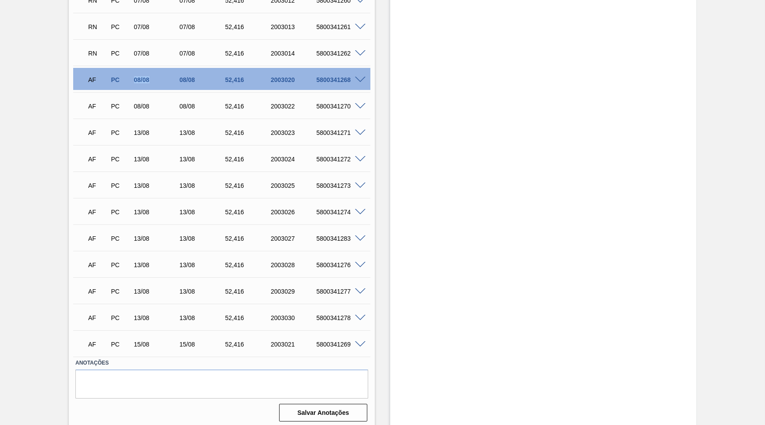
drag, startPoint x: 131, startPoint y: 80, endPoint x: 171, endPoint y: 67, distance: 42.7
click at [171, 70] on div "AF PC 08/08 08/08 52,[PHONE_NUMBER] 5800341268" at bounding box center [219, 79] width 274 height 18
click at [147, 108] on div "AF PC 08/08 08/08 52,[PHONE_NUMBER] 5800341270" at bounding box center [219, 106] width 274 height 18
drag, startPoint x: 135, startPoint y: 315, endPoint x: 164, endPoint y: 316, distance: 29.1
click at [164, 316] on div "13/08" at bounding box center [157, 317] width 51 height 7
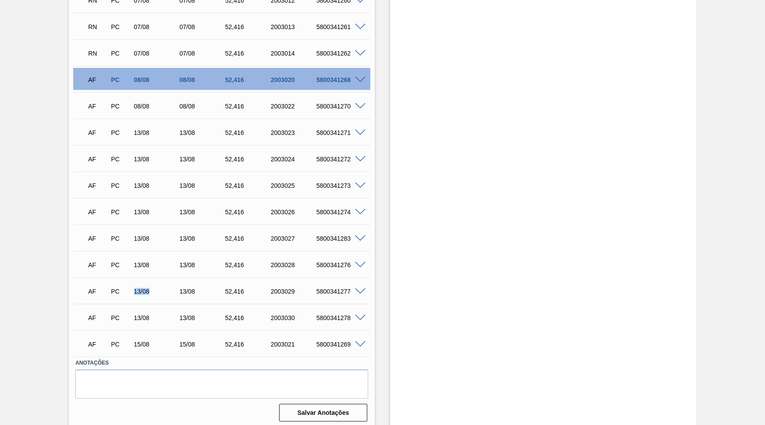
drag, startPoint x: 132, startPoint y: 298, endPoint x: 158, endPoint y: 298, distance: 25.6
click at [158, 298] on div "AF PC 13/08 13/08 52,[PHONE_NUMBER] 5800341277" at bounding box center [221, 291] width 297 height 22
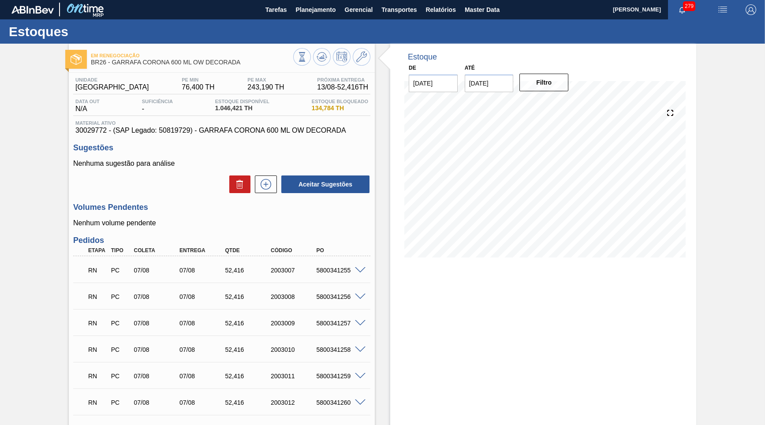
scroll to position [0, 0]
click at [322, 58] on icon at bounding box center [322, 57] width 6 height 4
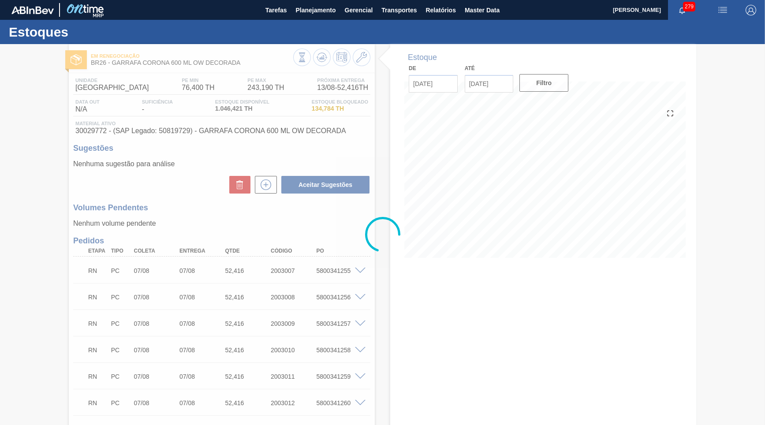
click at [251, 317] on div at bounding box center [382, 234] width 765 height 381
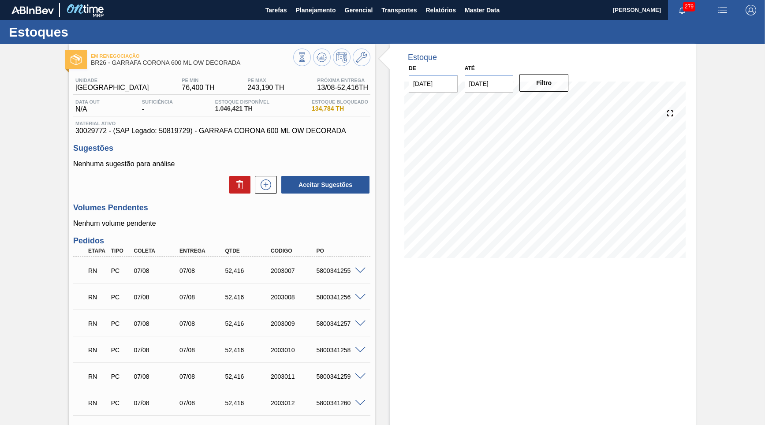
scroll to position [403, 0]
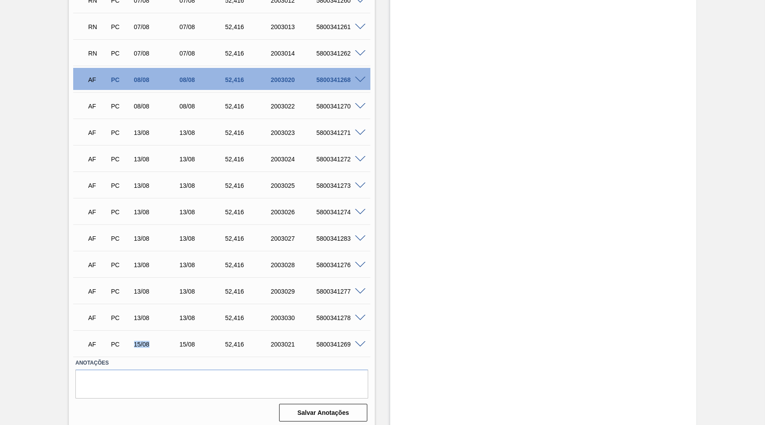
drag, startPoint x: 134, startPoint y: 344, endPoint x: 169, endPoint y: 346, distance: 35.3
click at [169, 346] on div "15/08" at bounding box center [157, 344] width 51 height 7
drag, startPoint x: 133, startPoint y: 83, endPoint x: 328, endPoint y: 120, distance: 198.5
click at [176, 84] on div "AF PC 08/08 08/08 52,[PHONE_NUMBER] 5800341268" at bounding box center [219, 79] width 274 height 18
click at [356, 71] on div "AF PC 08/08 08/08 52,[PHONE_NUMBER] 5800341268" at bounding box center [221, 79] width 297 height 22
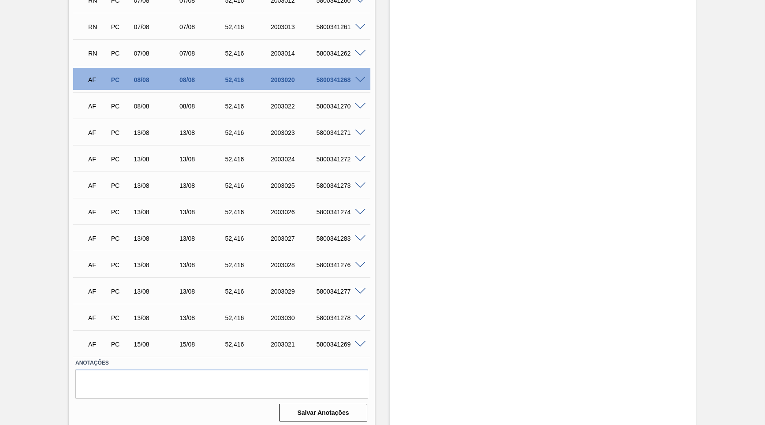
click at [367, 77] on div at bounding box center [362, 79] width 18 height 7
click at [364, 77] on span at bounding box center [360, 80] width 11 height 7
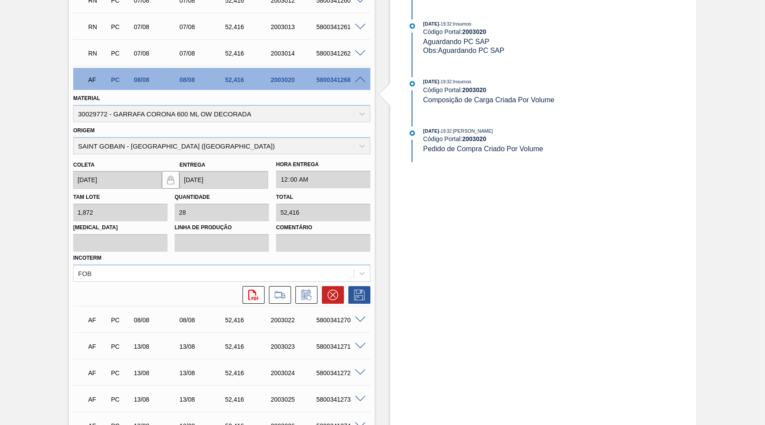
click at [364, 77] on span at bounding box center [360, 80] width 11 height 7
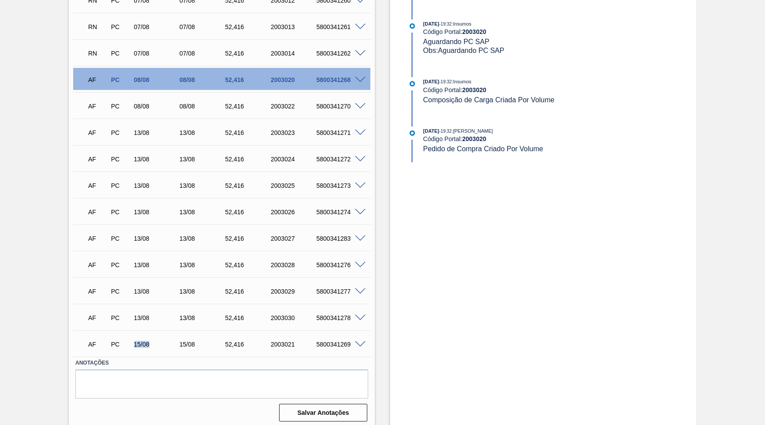
drag, startPoint x: 117, startPoint y: 350, endPoint x: 154, endPoint y: 350, distance: 37.0
click at [154, 350] on div "AF PC 15/08 15/08 52,[PHONE_NUMBER] 5800341269" at bounding box center [221, 344] width 297 height 22
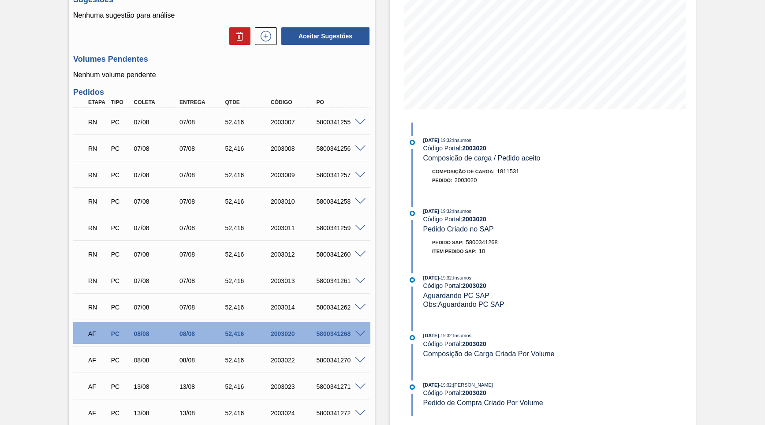
scroll to position [0, 0]
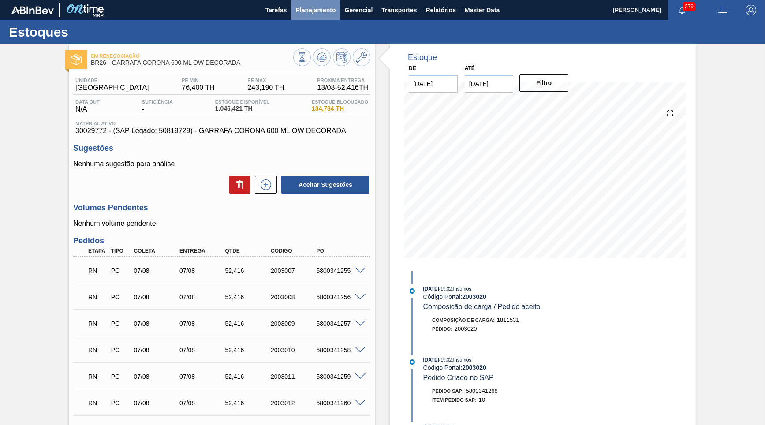
click at [312, 11] on span "Planejamento" at bounding box center [316, 10] width 40 height 11
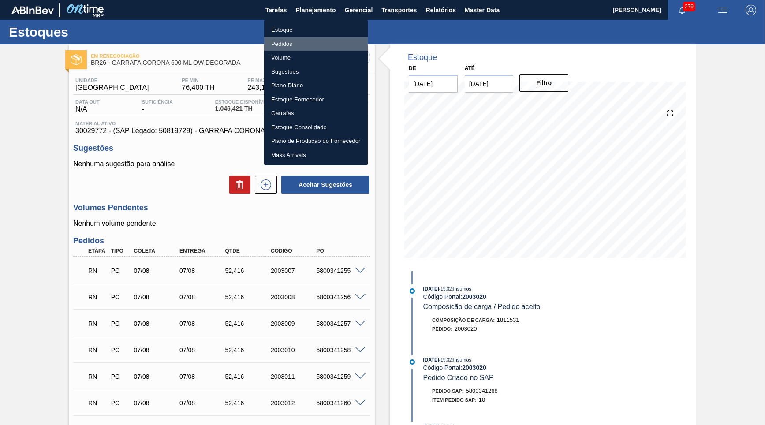
click at [288, 42] on li "Pedidos" at bounding box center [316, 44] width 104 height 14
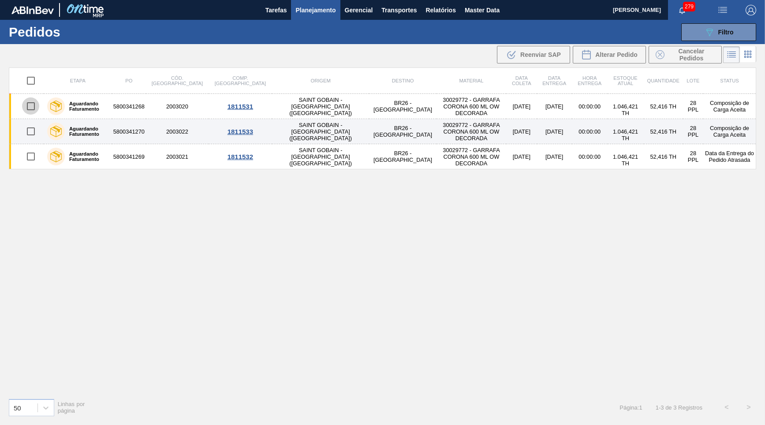
drag, startPoint x: 30, startPoint y: 108, endPoint x: 33, endPoint y: 134, distance: 26.3
click at [29, 108] on input "checkbox" at bounding box center [31, 106] width 19 height 19
checkbox input "true"
click at [33, 137] on input "checkbox" at bounding box center [31, 131] width 19 height 19
checkbox input "true"
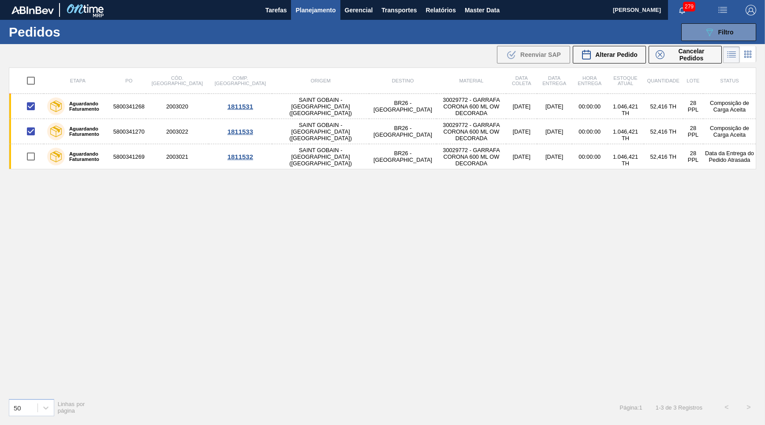
click at [592, 66] on main "Tarefas Planejamento Gerencial Transportes Relatórios Master Data YASMIM FERREI…" at bounding box center [382, 212] width 765 height 425
click at [590, 61] on button "Alterar Pedido" at bounding box center [609, 55] width 73 height 18
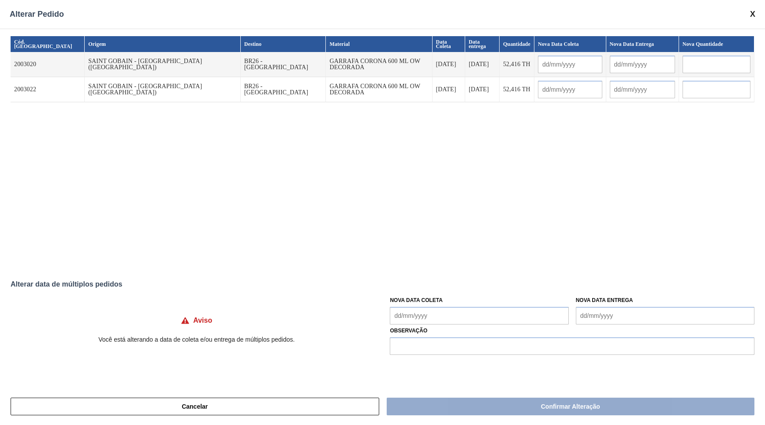
click at [526, 312] on Coleta "Nova Data Coleta" at bounding box center [479, 316] width 179 height 18
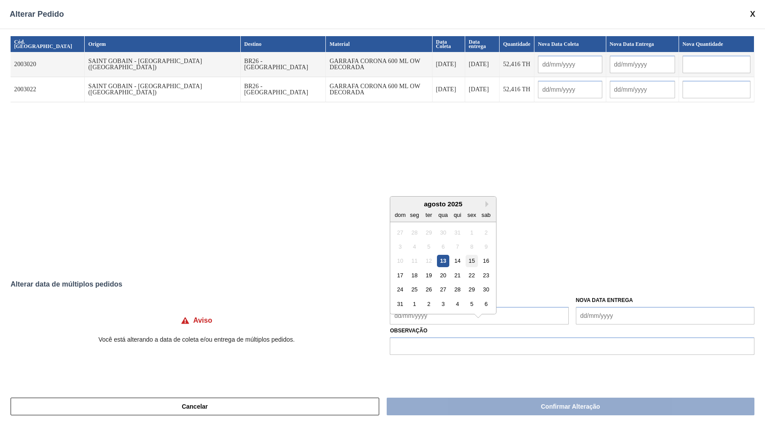
click at [466, 255] on div "15" at bounding box center [472, 261] width 12 height 12
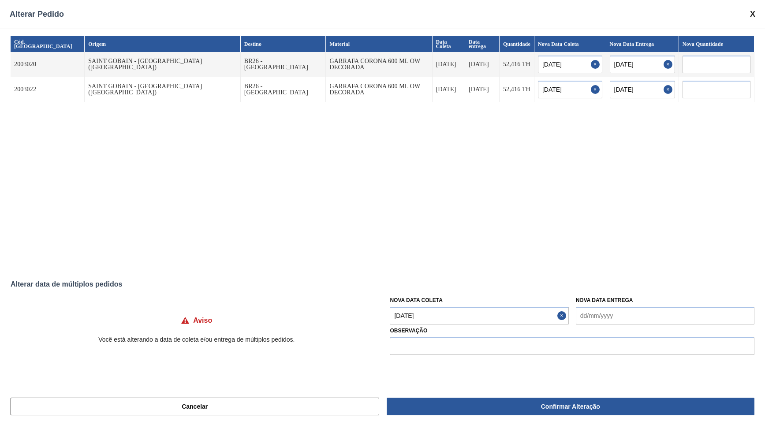
type input "[DATE]"
type Coleta "[DATE]"
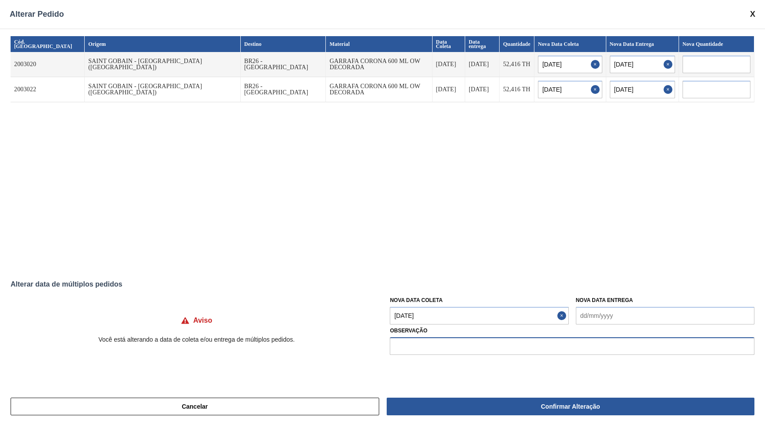
click at [429, 349] on input "text" at bounding box center [572, 346] width 365 height 18
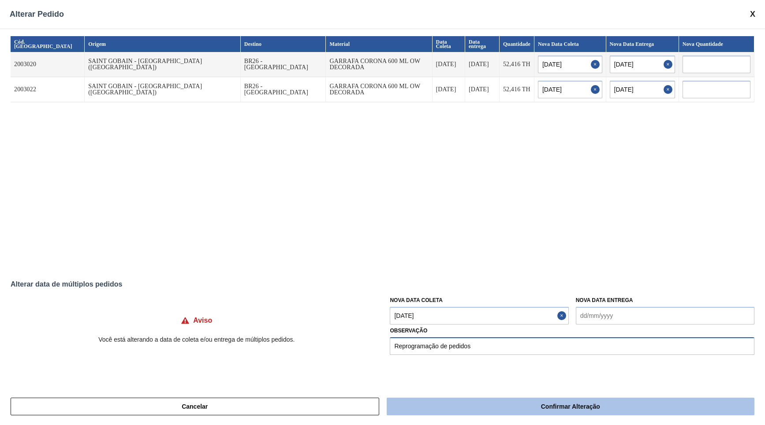
type input "Reprogramação de pedidos"
click at [632, 402] on button "Confirmar Alteração" at bounding box center [571, 407] width 368 height 18
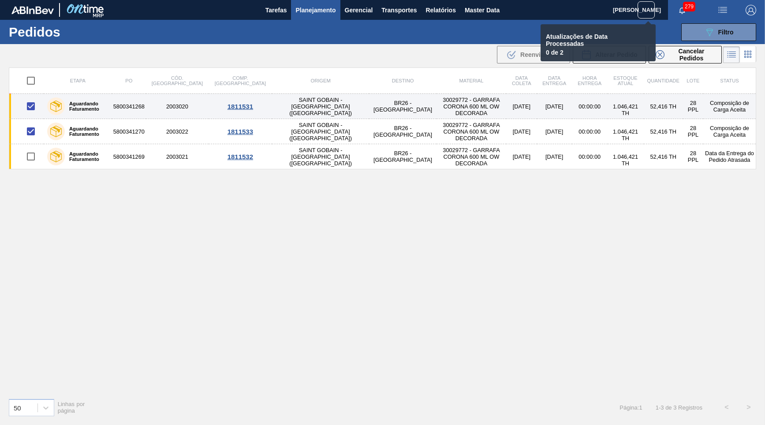
click at [280, 100] on td "SAINT GOBAIN - [GEOGRAPHIC_DATA] ([GEOGRAPHIC_DATA])" at bounding box center [320, 106] width 97 height 25
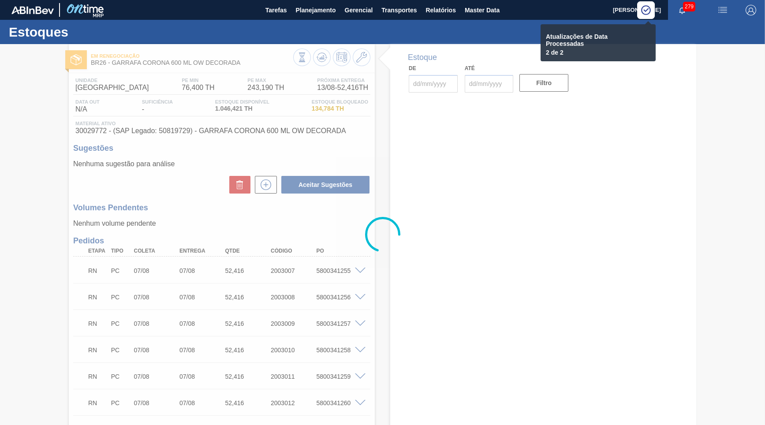
type input "[DATE]"
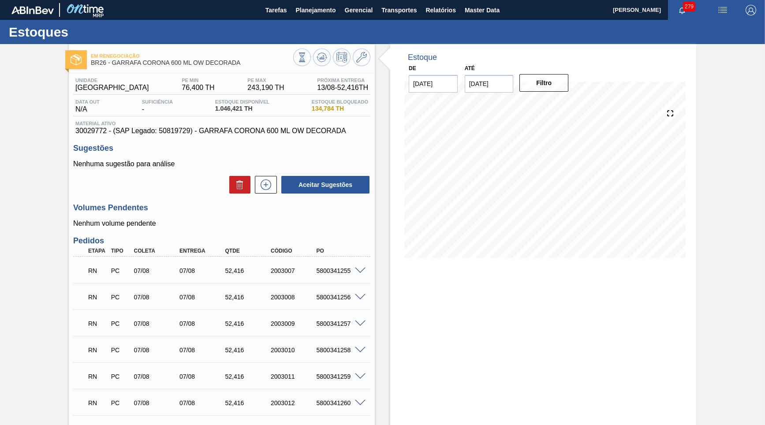
scroll to position [403, 0]
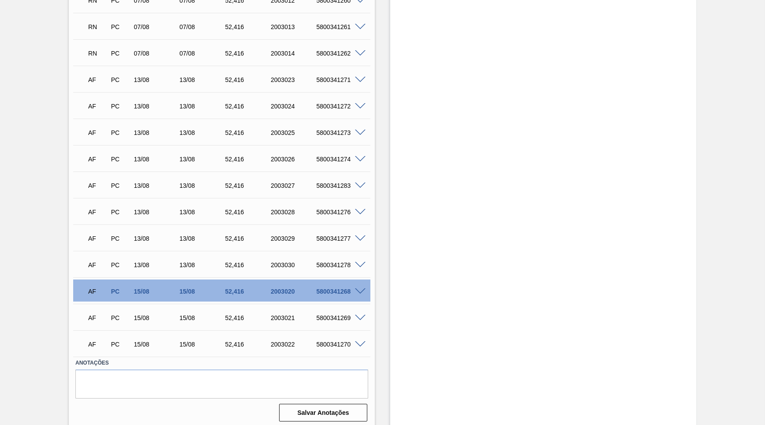
click at [143, 288] on div "15/08" at bounding box center [157, 291] width 51 height 7
click at [145, 314] on div "15/08" at bounding box center [157, 317] width 51 height 7
click at [146, 342] on div "15/08" at bounding box center [157, 344] width 51 height 7
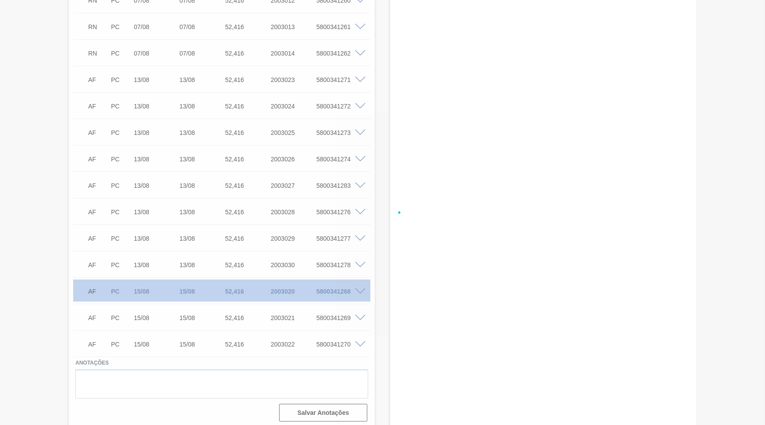
click at [139, 262] on div at bounding box center [382, 212] width 765 height 425
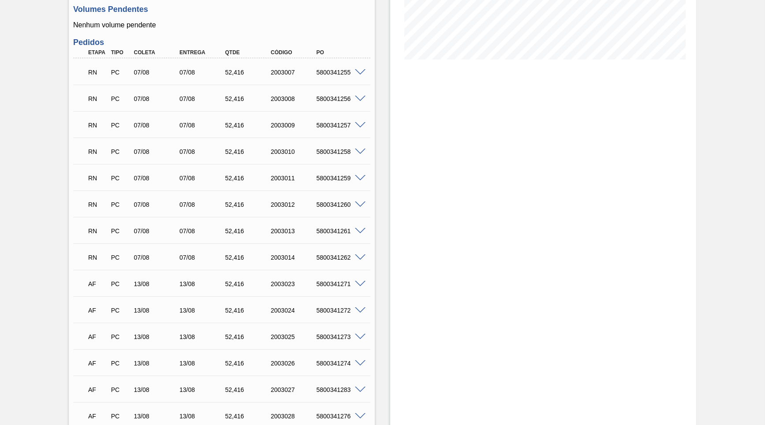
scroll to position [191, 0]
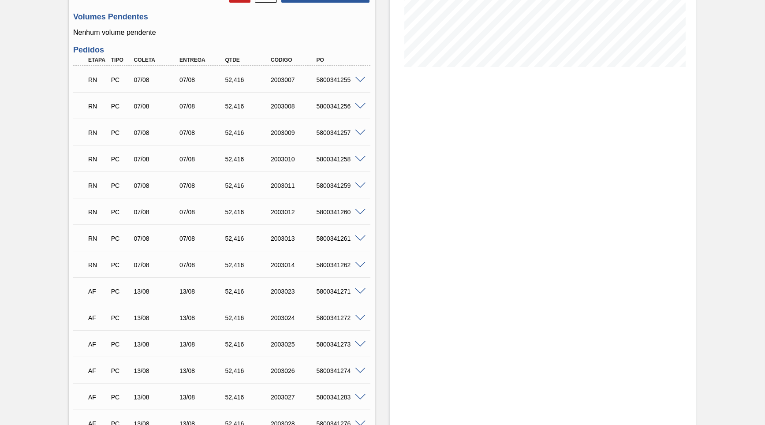
click at [326, 269] on div "RN PC 07/08 07/08 52,[PHONE_NUMBER] 5800341262" at bounding box center [219, 264] width 274 height 18
click at [325, 76] on div "5800341255" at bounding box center [339, 79] width 51 height 7
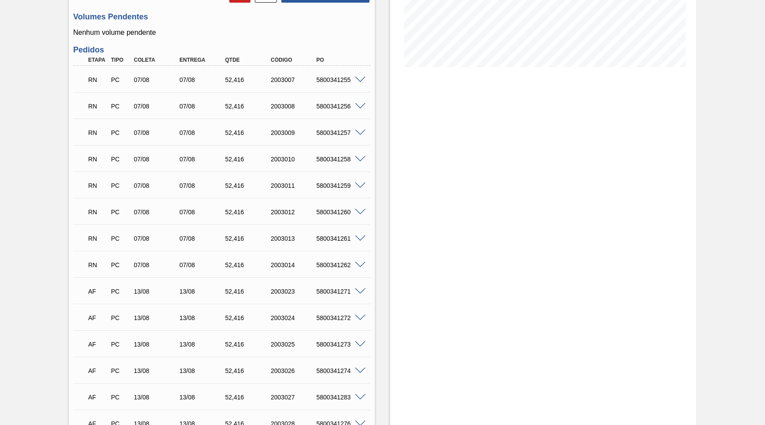
click at [325, 76] on div "5800341255" at bounding box center [339, 79] width 51 height 7
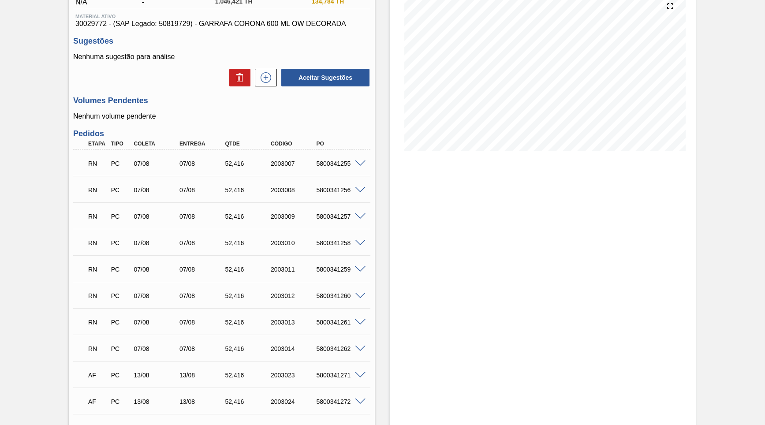
scroll to position [106, 0]
click at [453, 234] on div "Estoque De [DATE] Até [DATE] Filtro" at bounding box center [543, 332] width 306 height 788
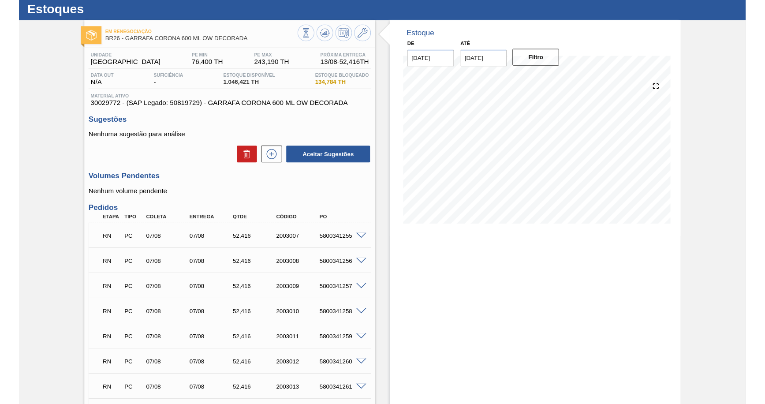
scroll to position [22, 0]
